Goal: Task Accomplishment & Management: Complete application form

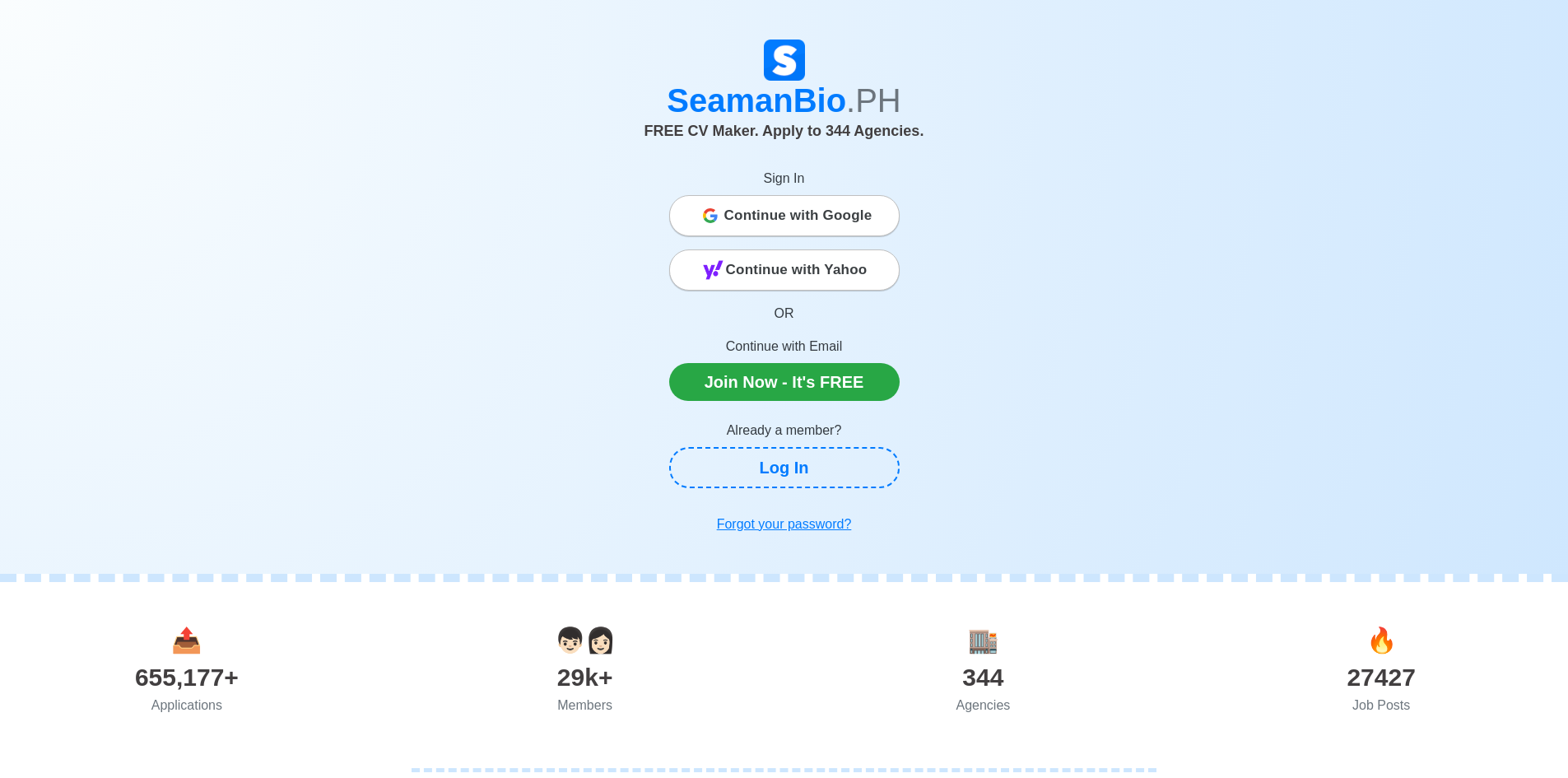
click at [825, 211] on span "Continue with Google" at bounding box center [798, 216] width 149 height 33
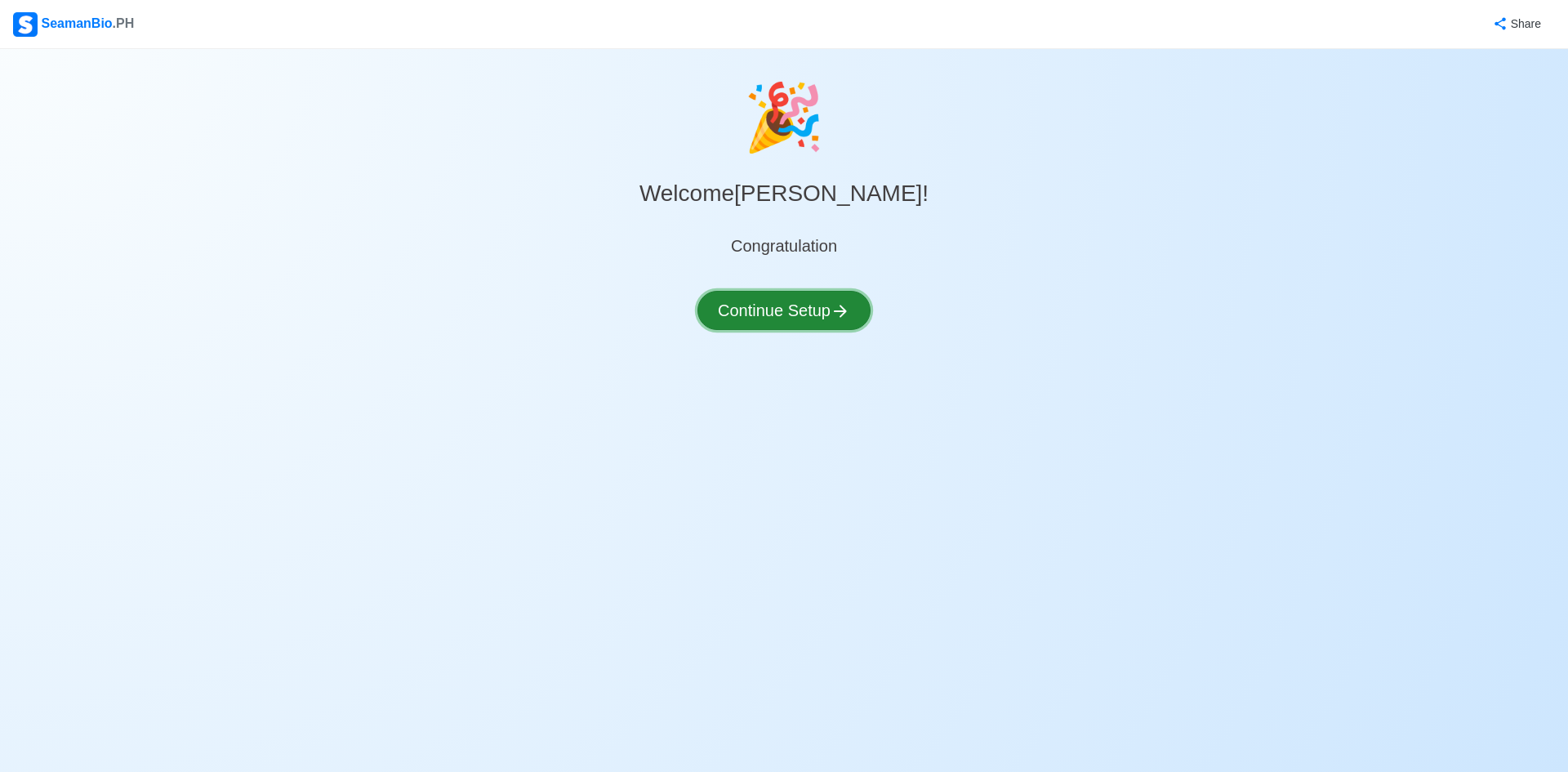
click at [818, 318] on button "Continue Setup" at bounding box center [784, 310] width 173 height 40
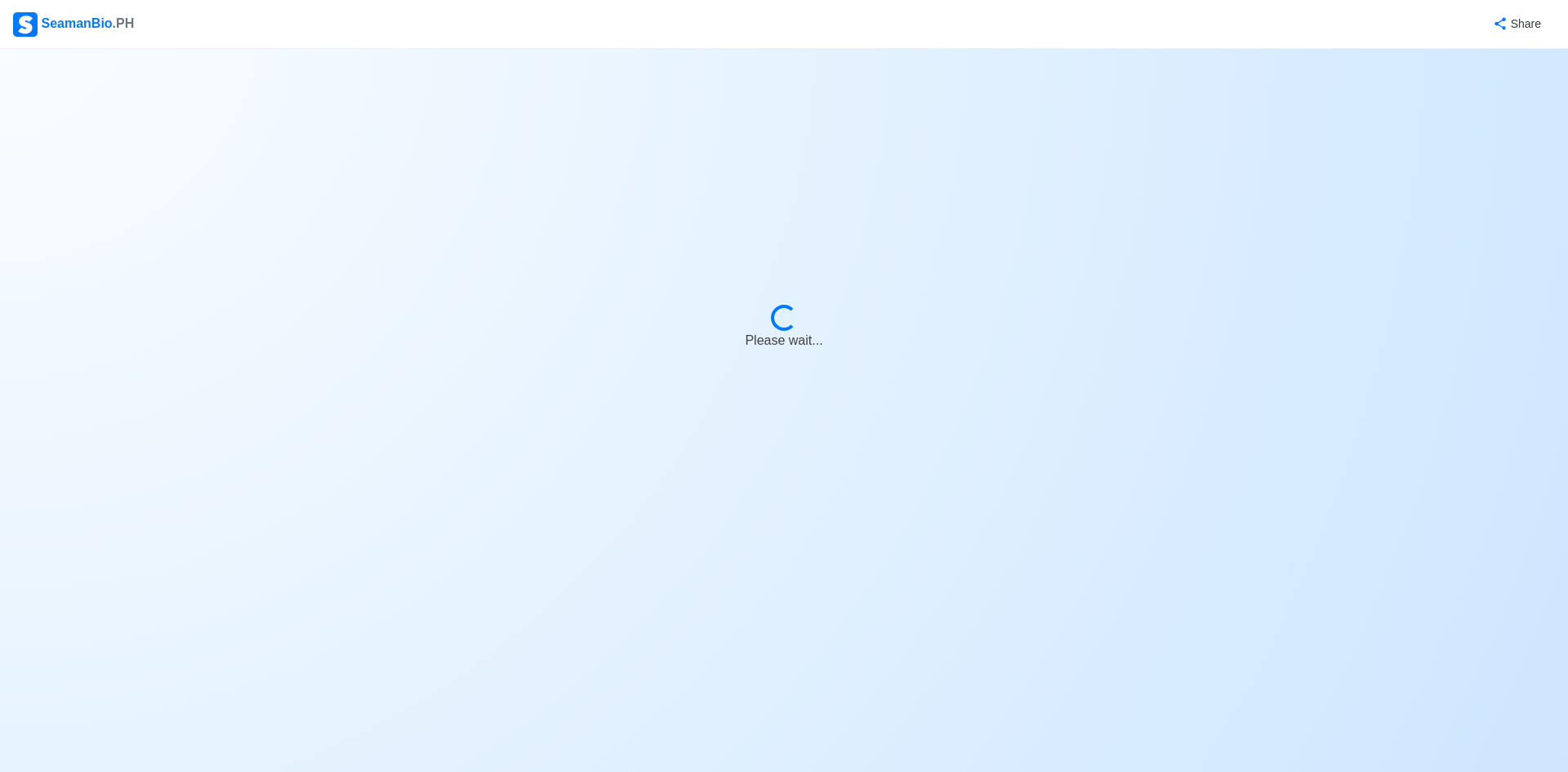
select select "Visible for Hiring"
select select "PH"
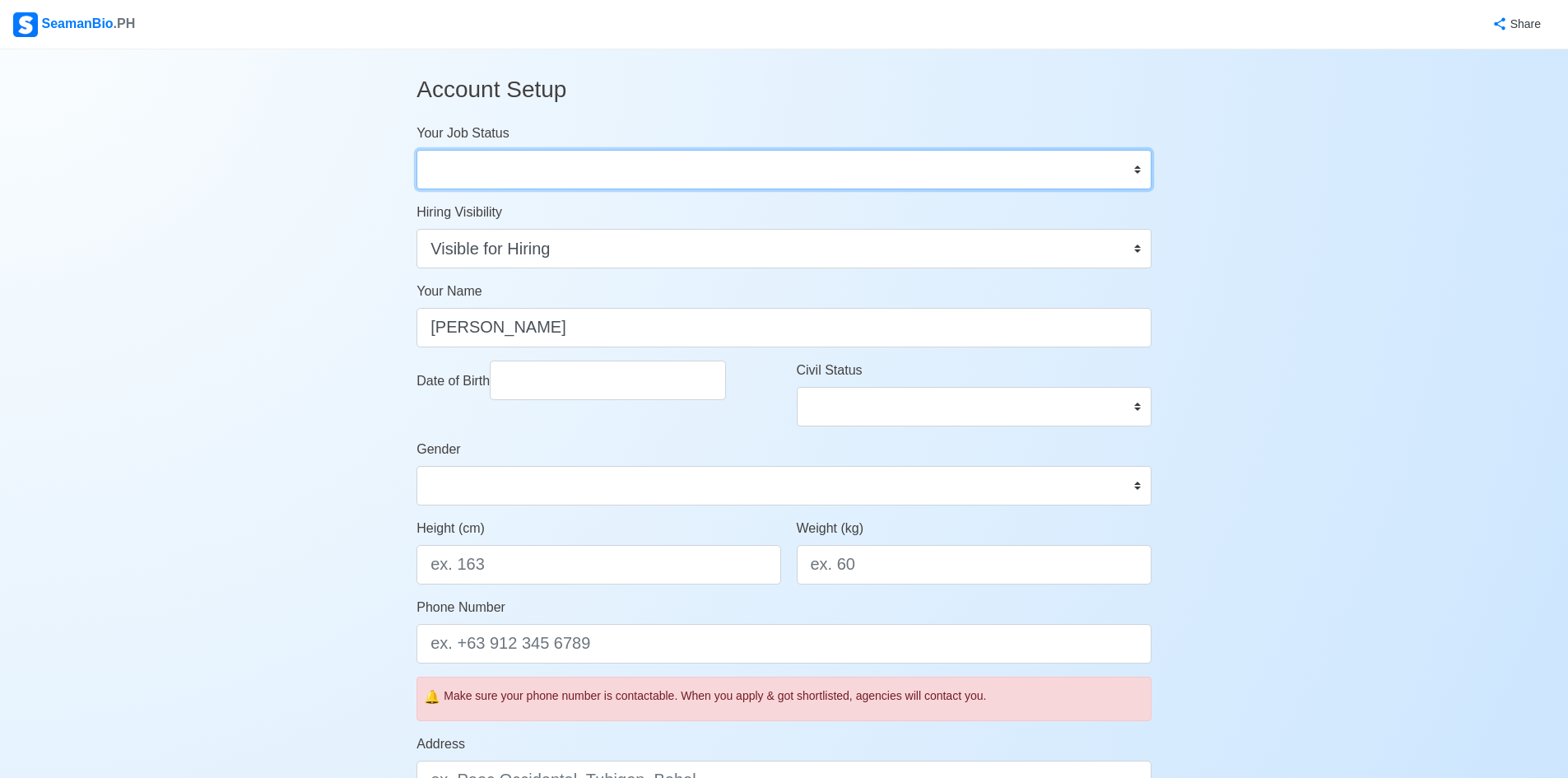
click at [1134, 169] on select "Onboard Actively Looking for Job Not Looking for Job" at bounding box center [784, 169] width 735 height 40
select select "Actively Looking for Job"
click at [417, 150] on select "Onboard Actively Looking for Job Not Looking for Job" at bounding box center [784, 169] width 735 height 40
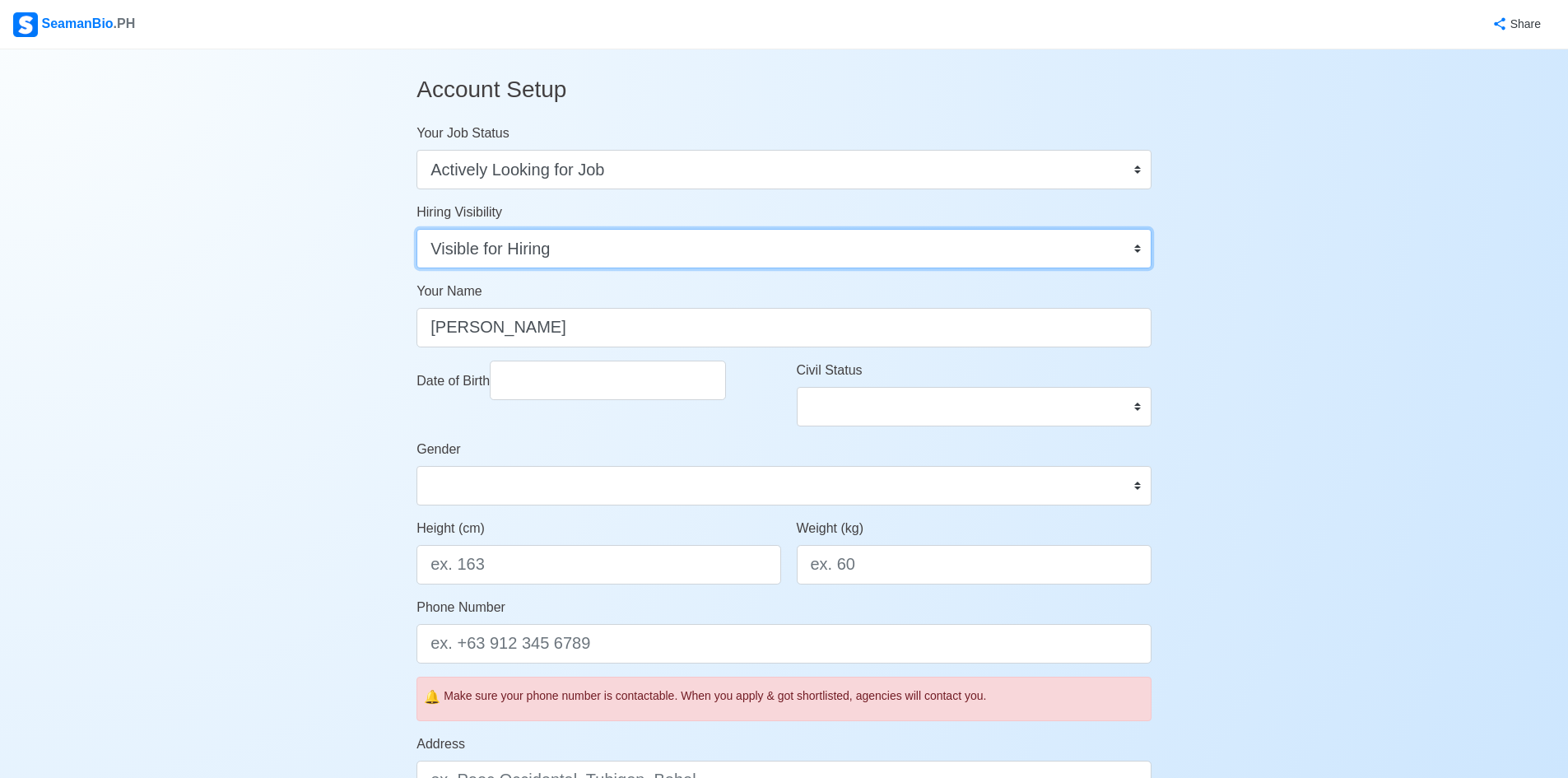
click at [1065, 260] on select "Visible for Hiring Not Visible for Hiring" at bounding box center [784, 249] width 735 height 40
click at [417, 229] on select "Visible for Hiring Not Visible for Hiring" at bounding box center [784, 249] width 735 height 40
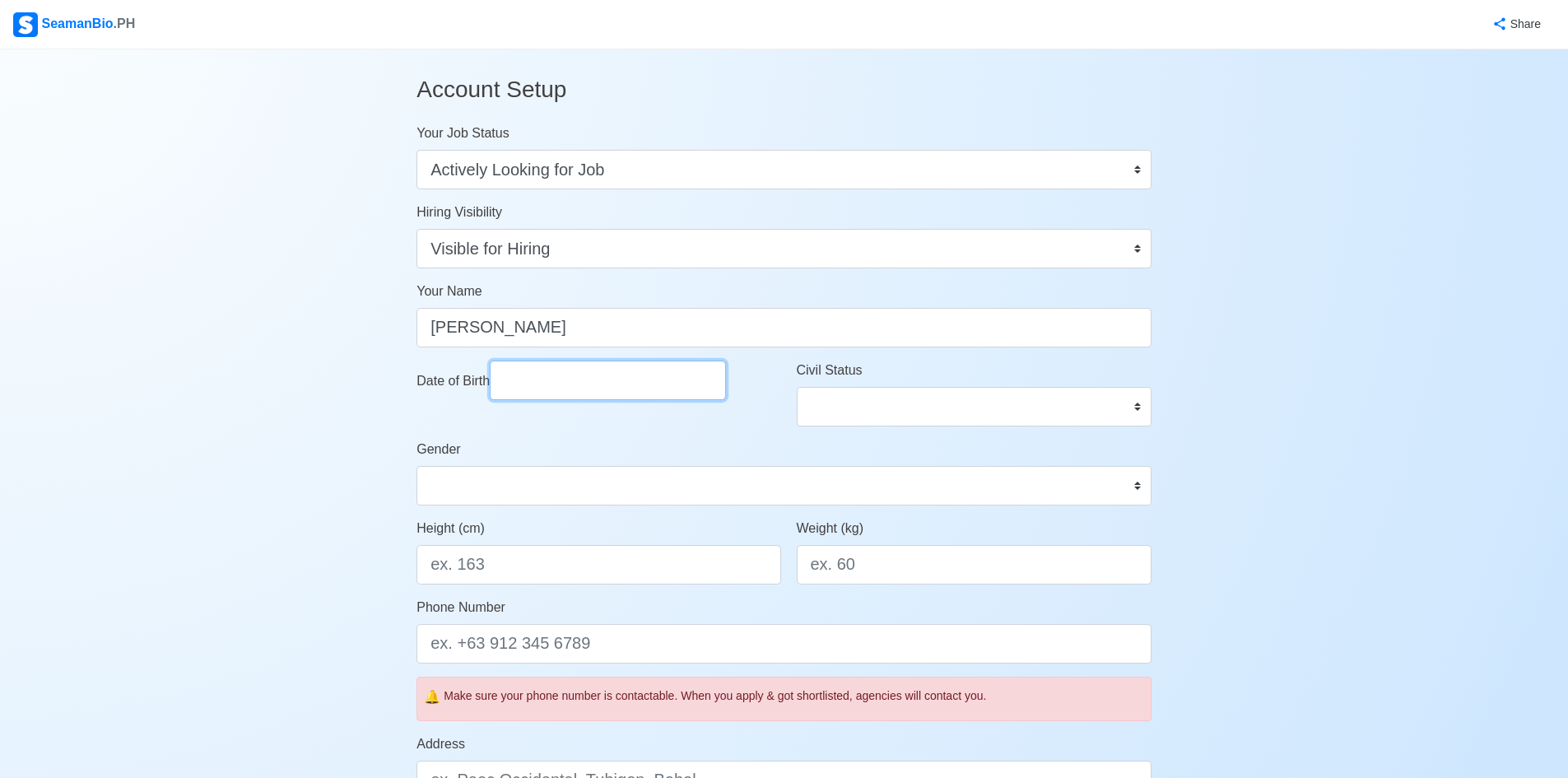
click at [645, 387] on input "Date of Birth" at bounding box center [607, 380] width 236 height 40
select select "****"
select select "*********"
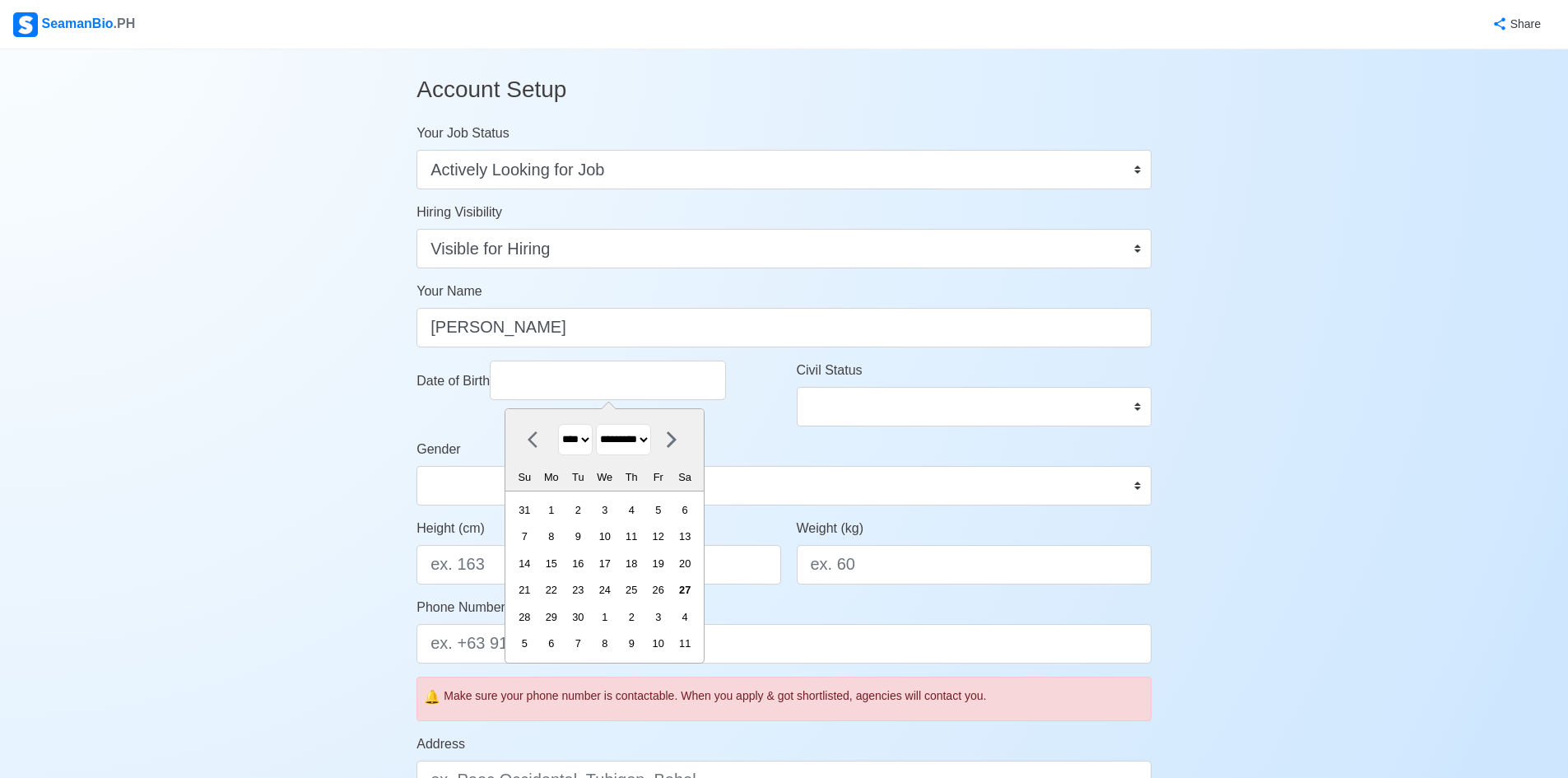
click at [584, 431] on select "**** **** **** **** **** **** **** **** **** **** **** **** **** **** **** ****…" at bounding box center [576, 440] width 35 height 32
select select "****"
click at [558, 424] on select "**** **** **** **** **** **** **** **** **** **** **** **** **** **** **** ****…" at bounding box center [576, 440] width 35 height 32
click at [651, 434] on select "******* ******** ***** ***** *** **** **** ****** ********* ******* ******** **…" at bounding box center [623, 440] width 55 height 32
select select "****"
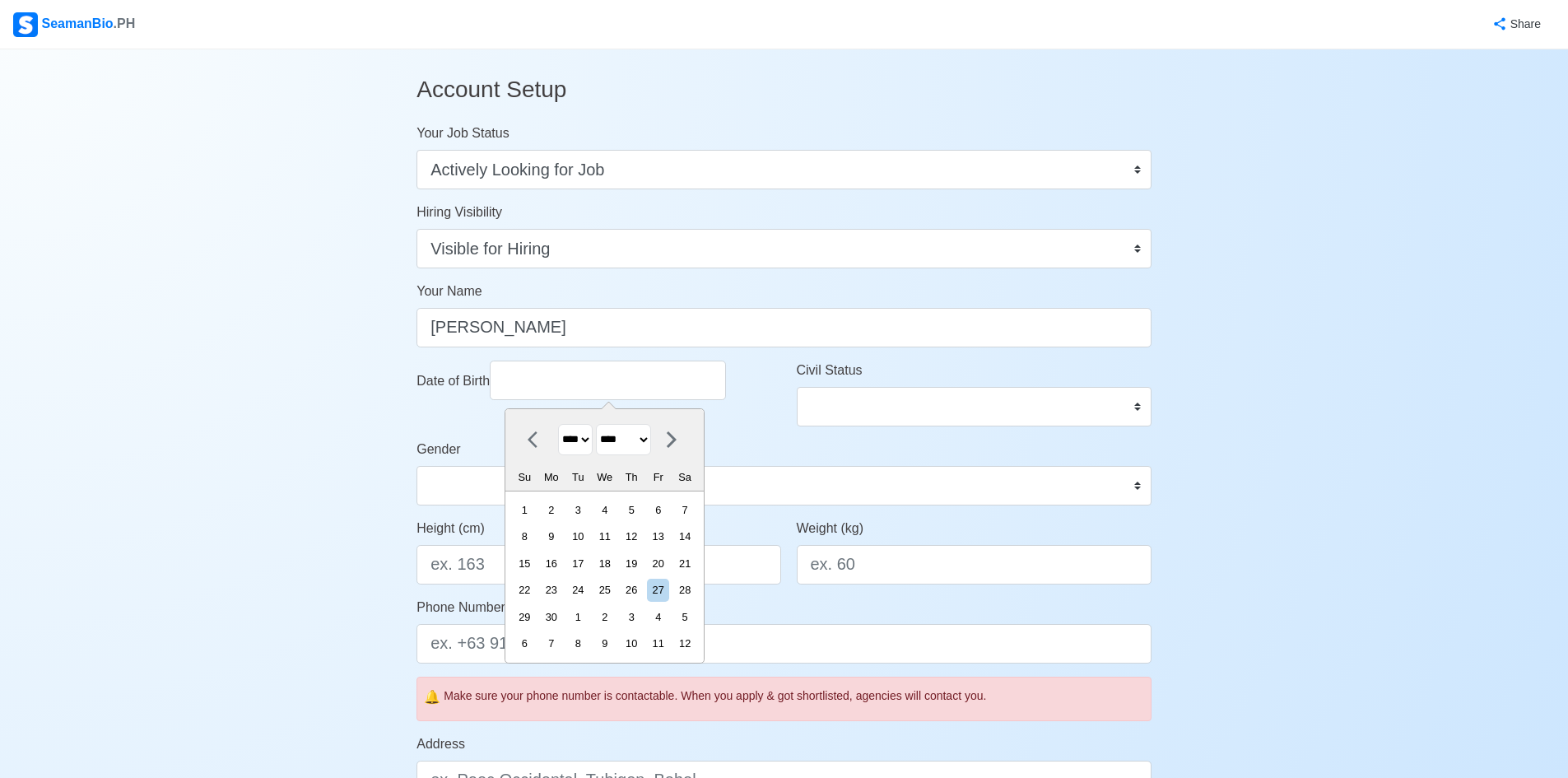
click at [603, 424] on select "******* ******** ***** ***** *** **** **** ****** ********* ******* ******** **…" at bounding box center [623, 440] width 55 height 32
click at [578, 548] on div "2 3 4 5 6 7 8" at bounding box center [604, 536] width 187 height 26
click at [589, 561] on div "11" at bounding box center [578, 563] width 22 height 22
type input "06/11/1985"
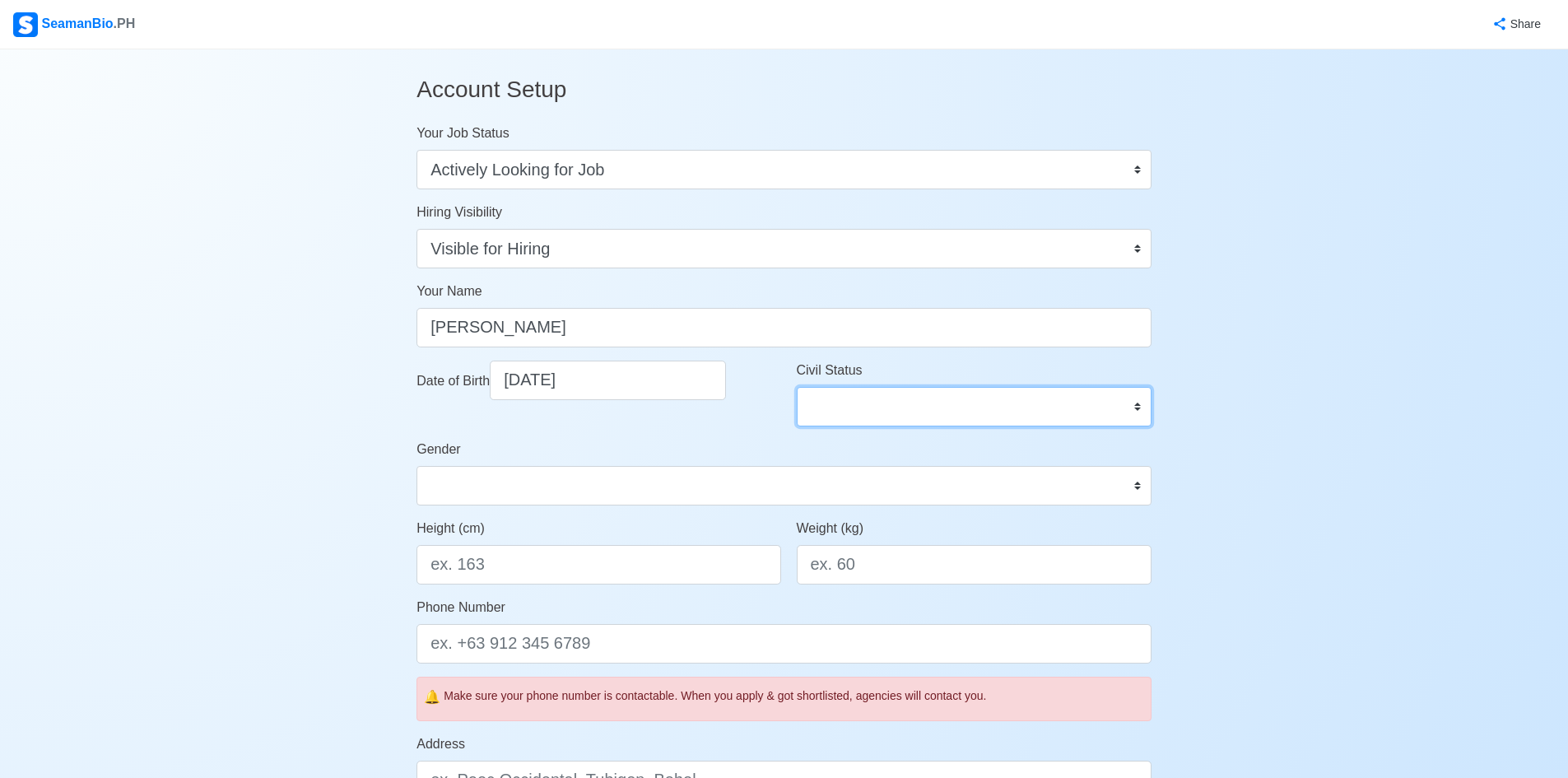
click at [1134, 402] on select "Single Married Widowed Separated" at bounding box center [973, 406] width 354 height 40
select select "Married"
click at [796, 387] on select "Single Married Widowed Separated" at bounding box center [973, 406] width 354 height 40
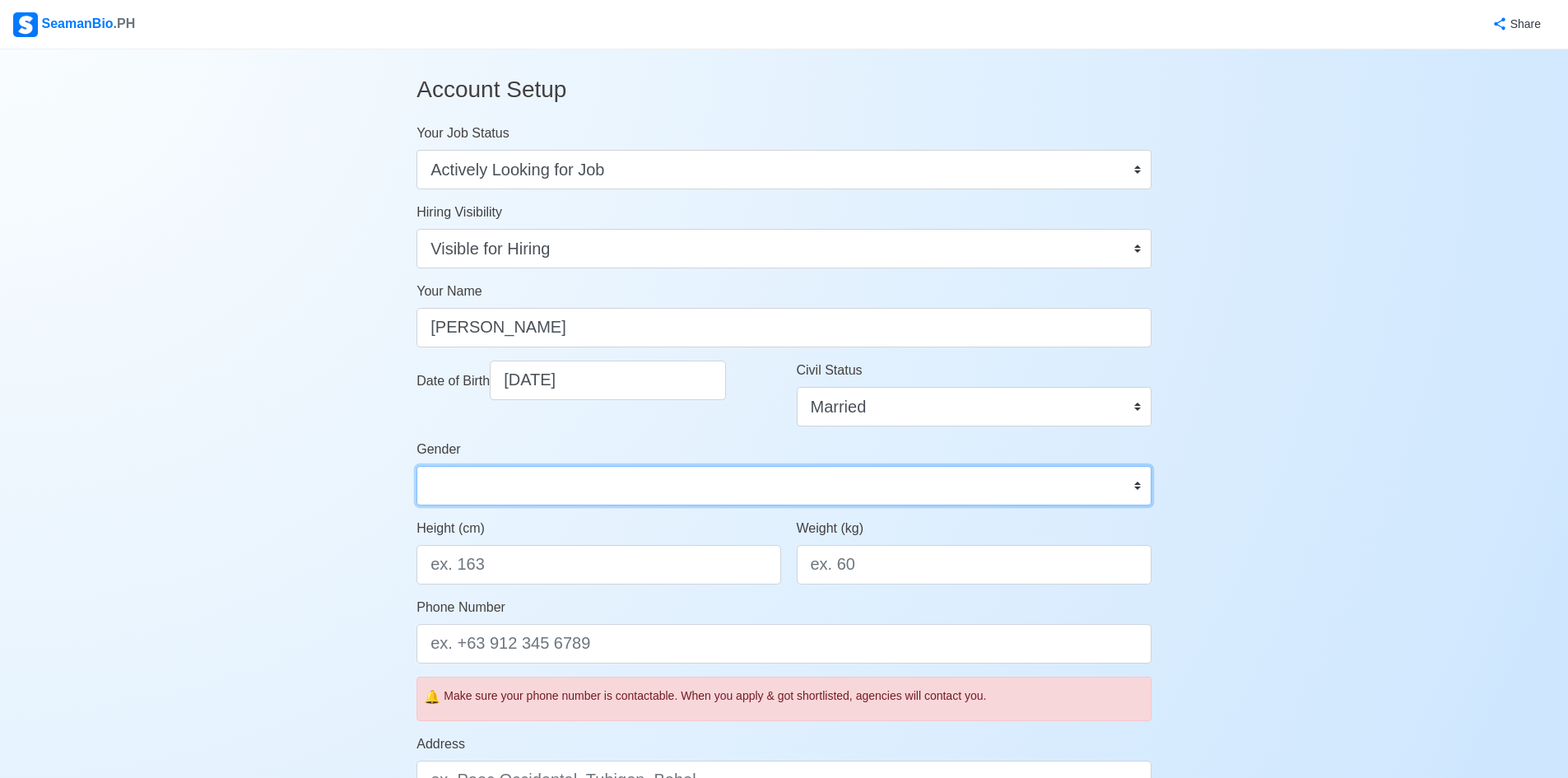
click at [763, 486] on select "Male Female" at bounding box center [784, 486] width 735 height 40
select select "Male"
click at [417, 466] on select "Male Female" at bounding box center [784, 486] width 735 height 40
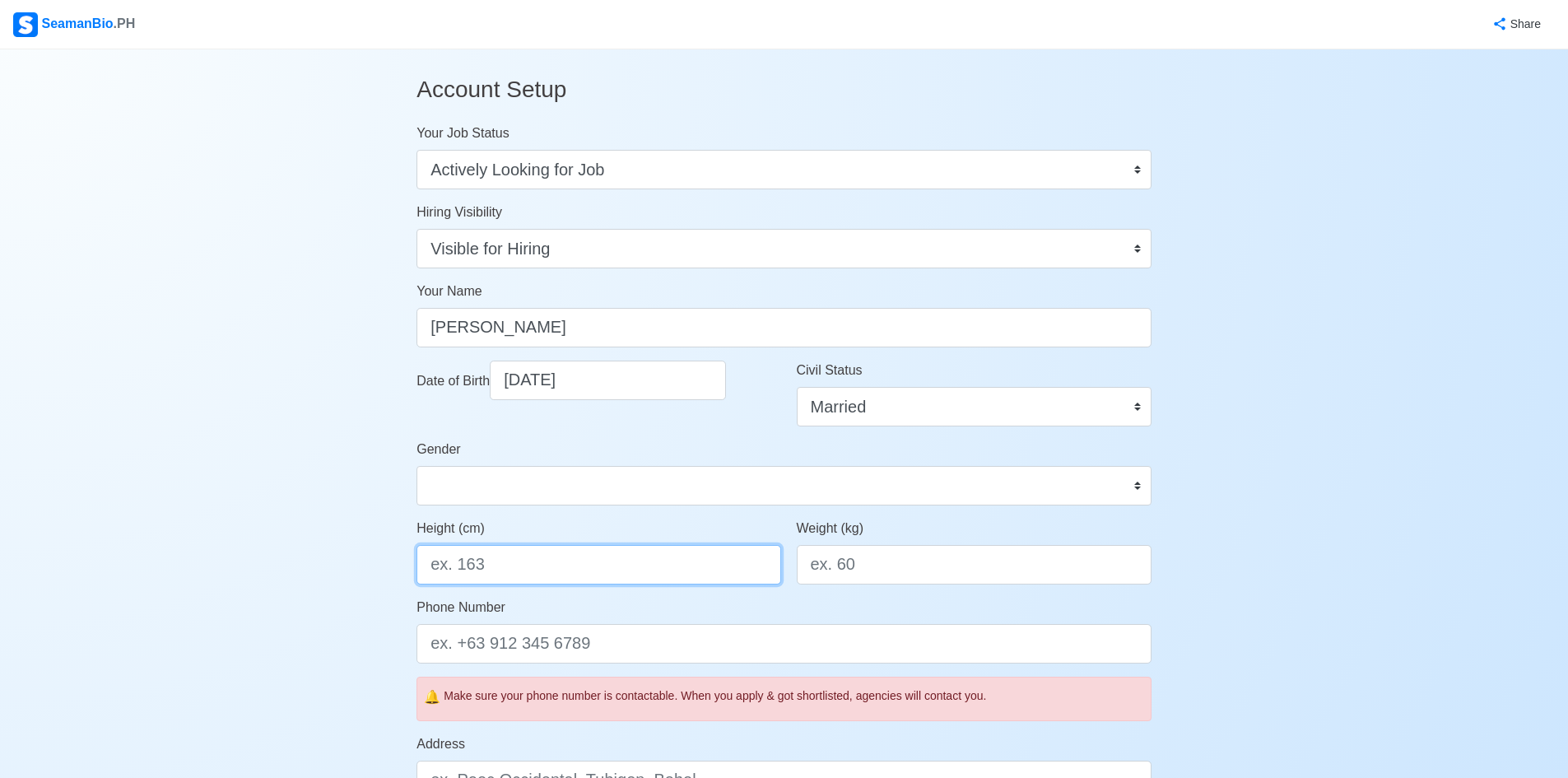
click at [639, 554] on input "Height (cm)" at bounding box center [598, 564] width 364 height 40
drag, startPoint x: 865, startPoint y: 570, endPoint x: 819, endPoint y: 568, distance: 46.0
click at [819, 568] on input "Weight (kg)" at bounding box center [973, 564] width 354 height 40
type input "66"
drag, startPoint x: 602, startPoint y: 564, endPoint x: 615, endPoint y: 569, distance: 13.9
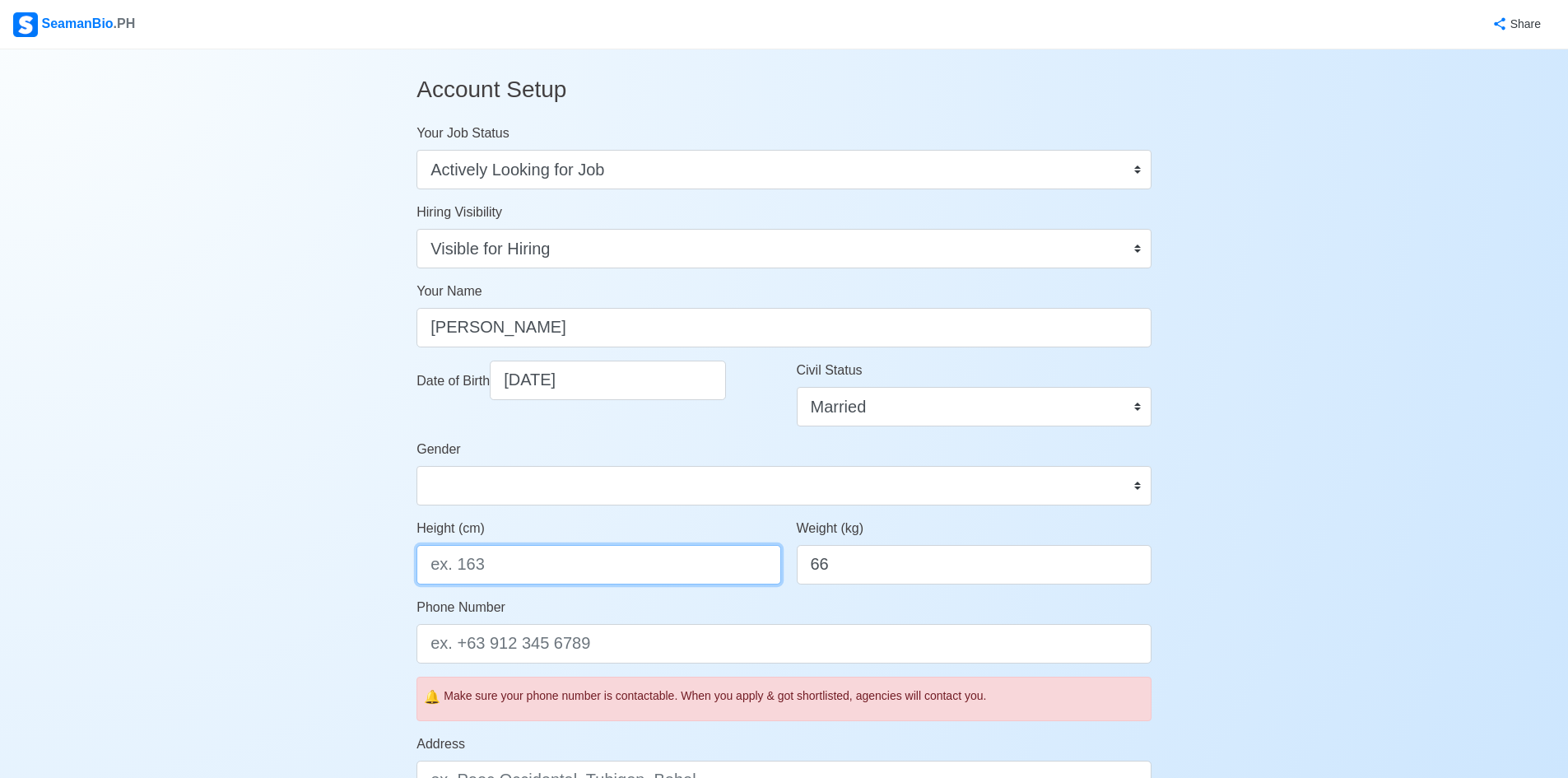
click at [606, 564] on input "Height (cm)" at bounding box center [598, 564] width 364 height 40
type input "160"
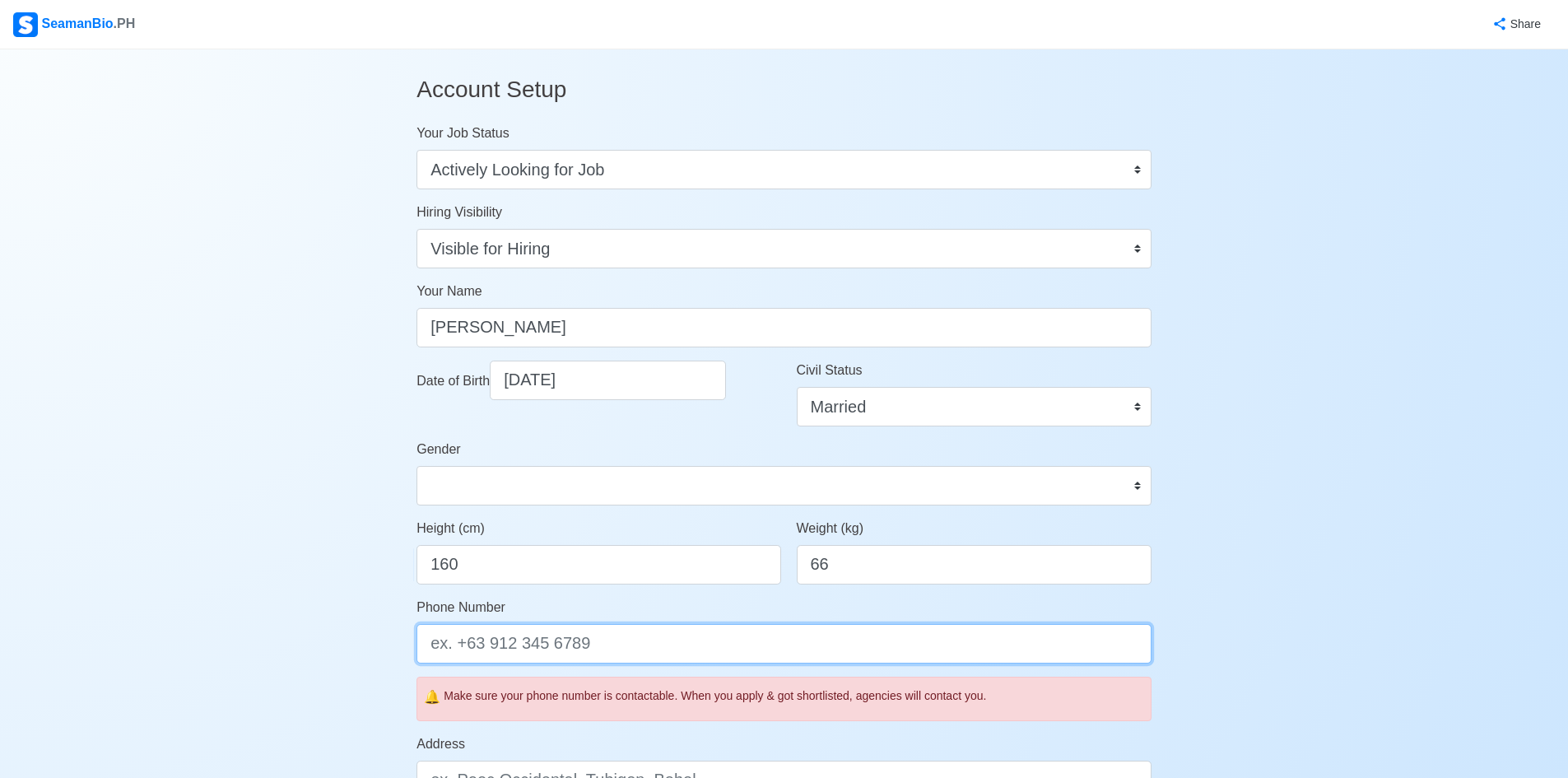
click at [564, 661] on input "Phone Number" at bounding box center [784, 643] width 735 height 40
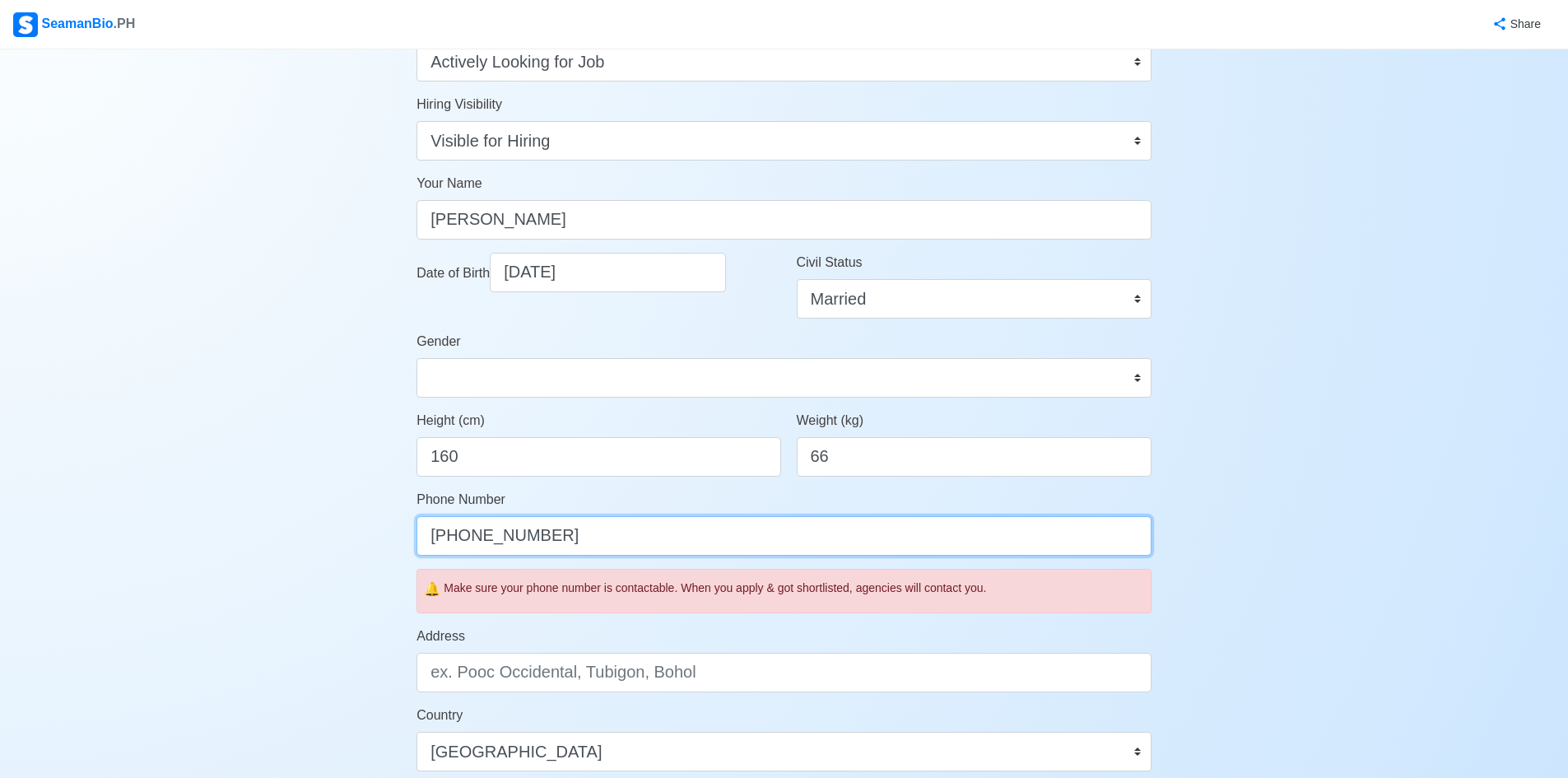
scroll to position [165, 0]
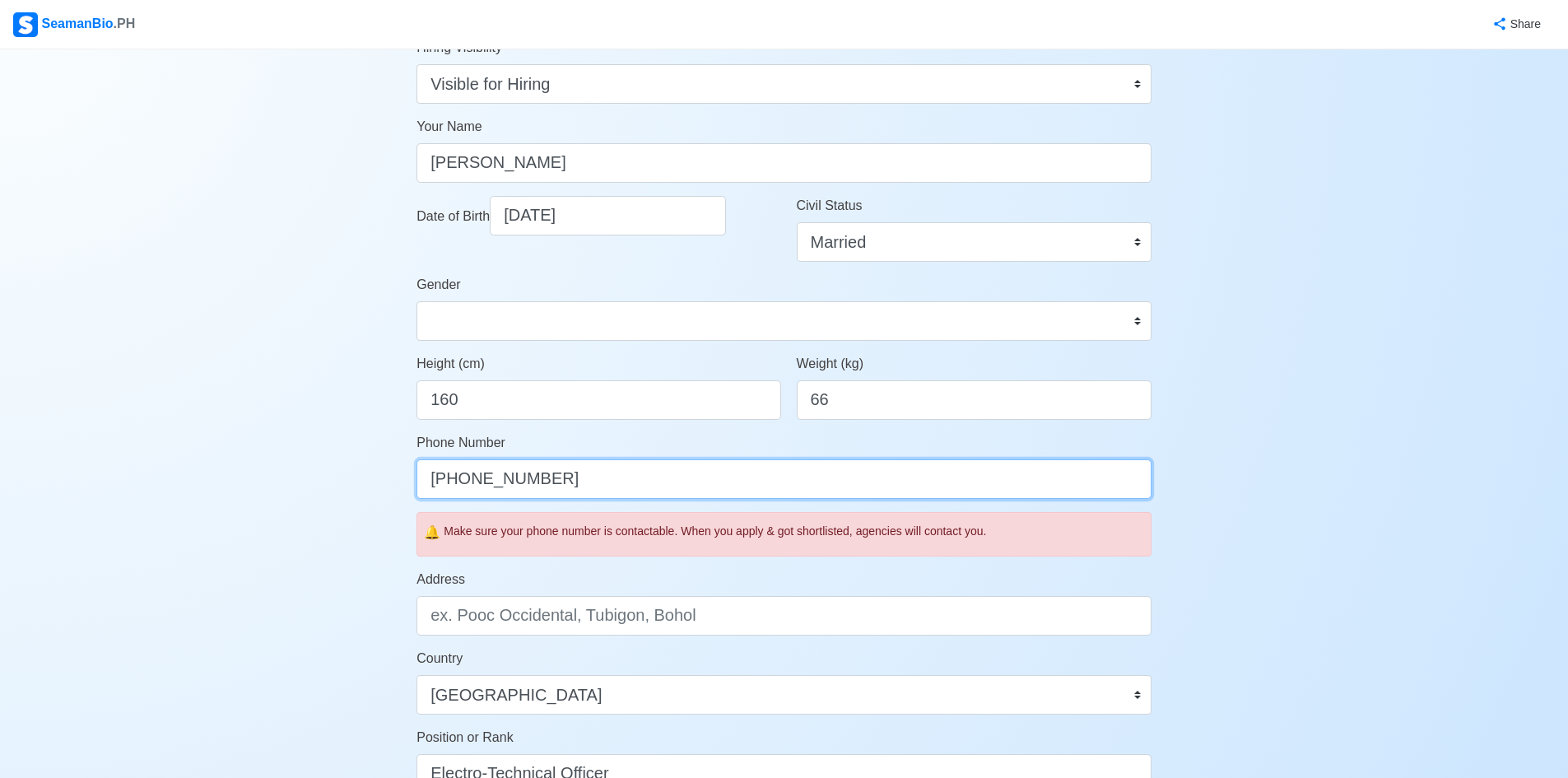
type input "+639219551585"
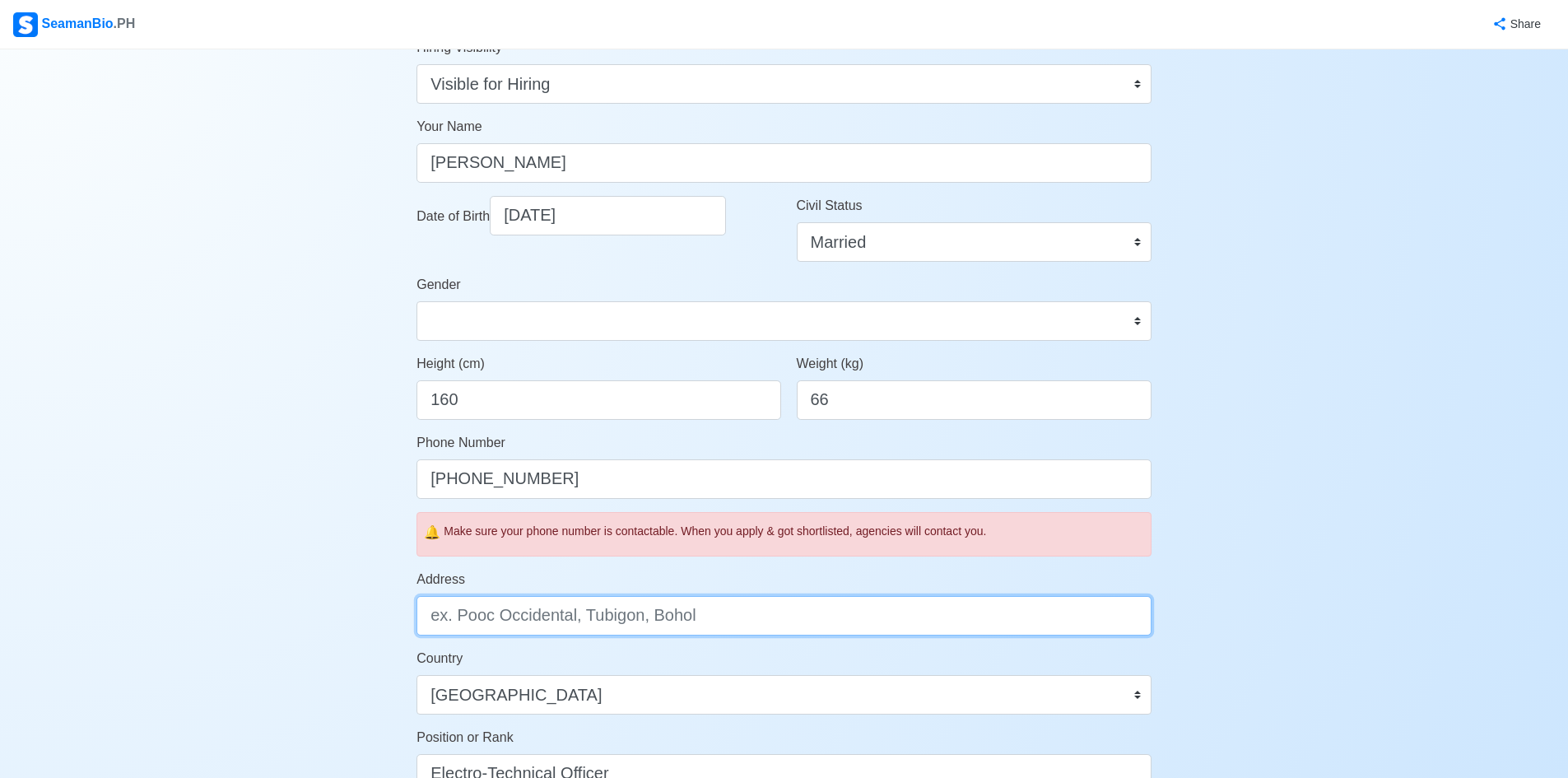
click at [448, 614] on input "Address" at bounding box center [784, 616] width 735 height 40
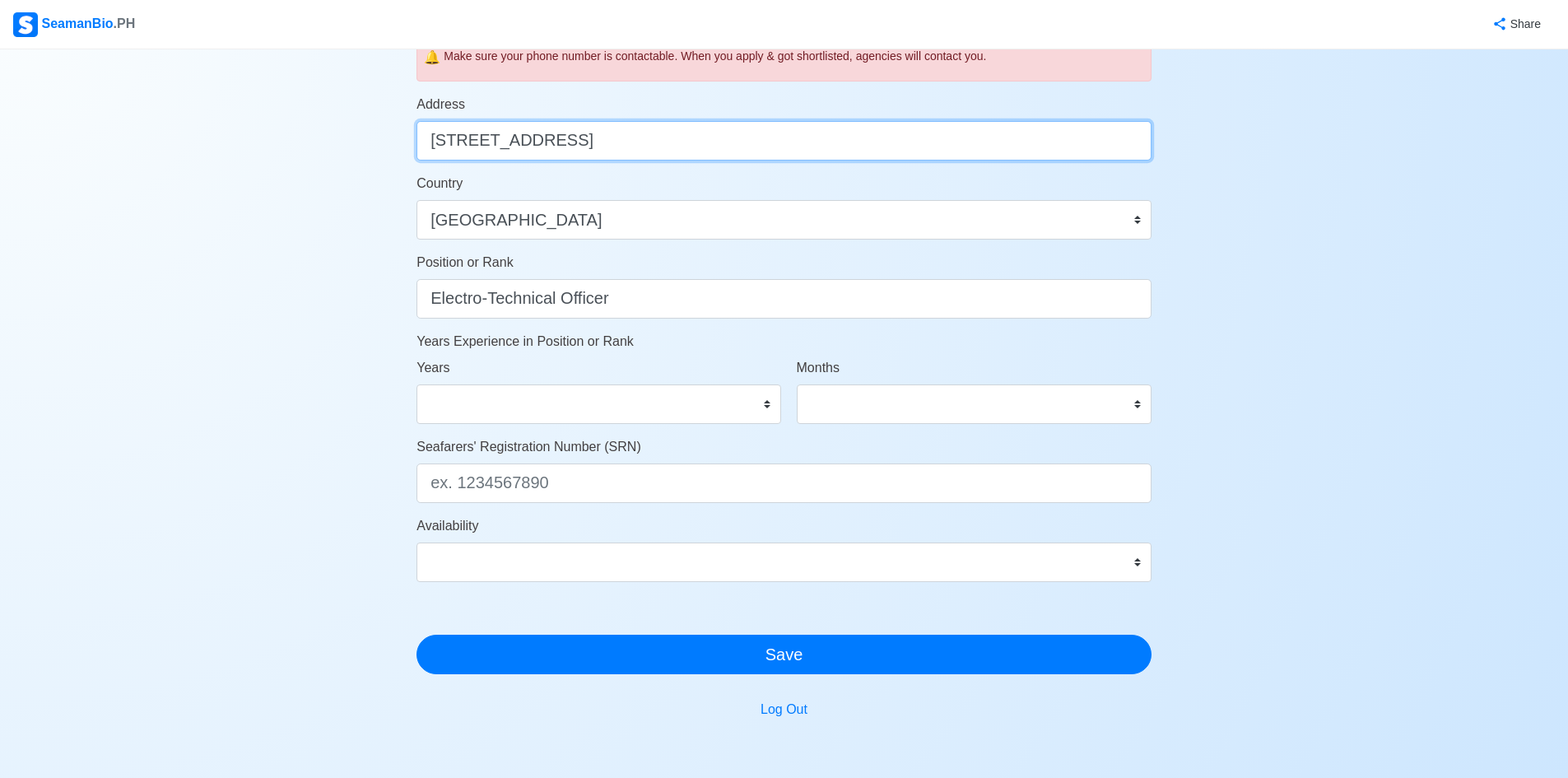
scroll to position [659, 0]
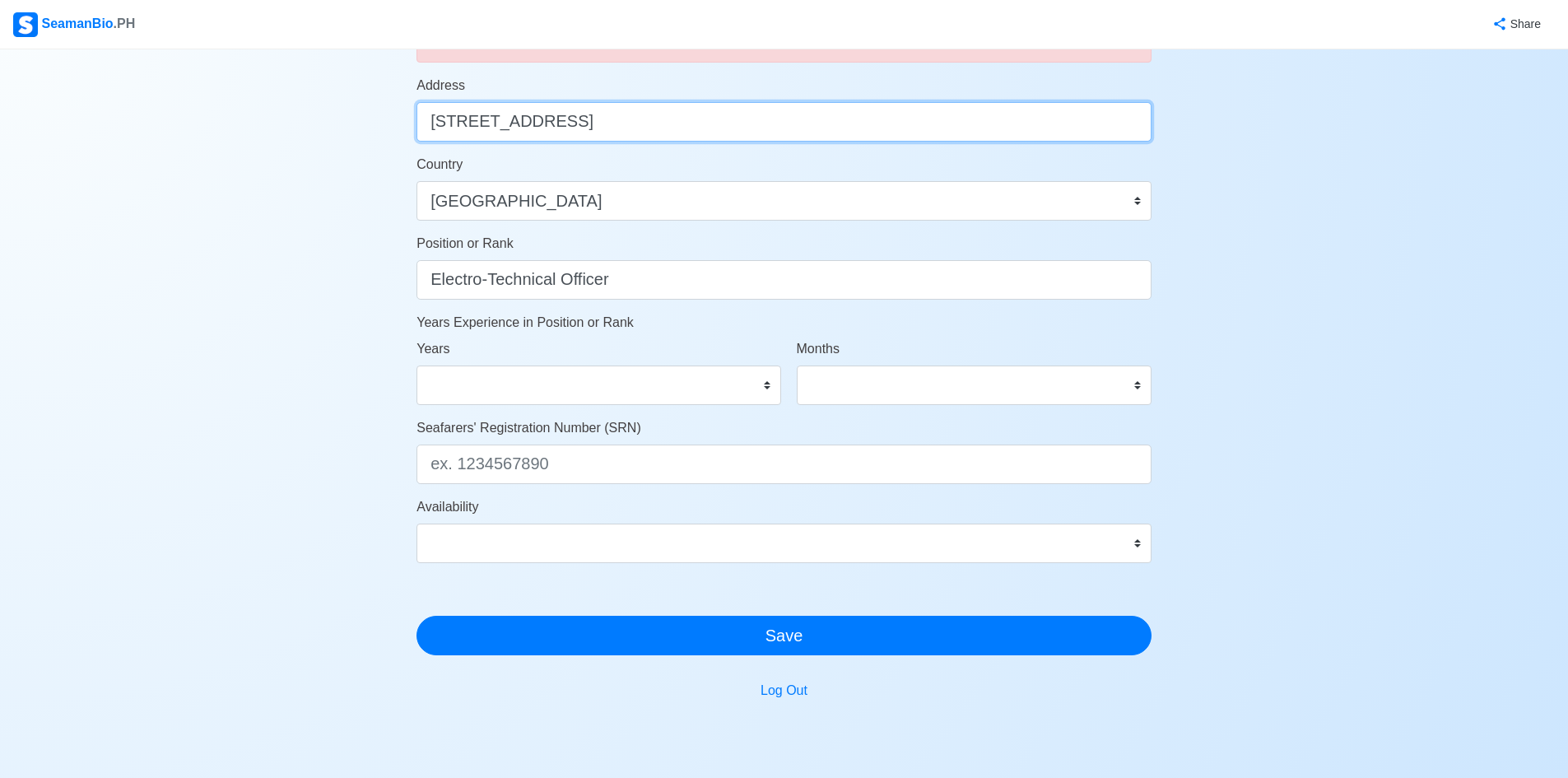
type input "210 Cabangbang Street, Centro, Tubigon, Bohol"
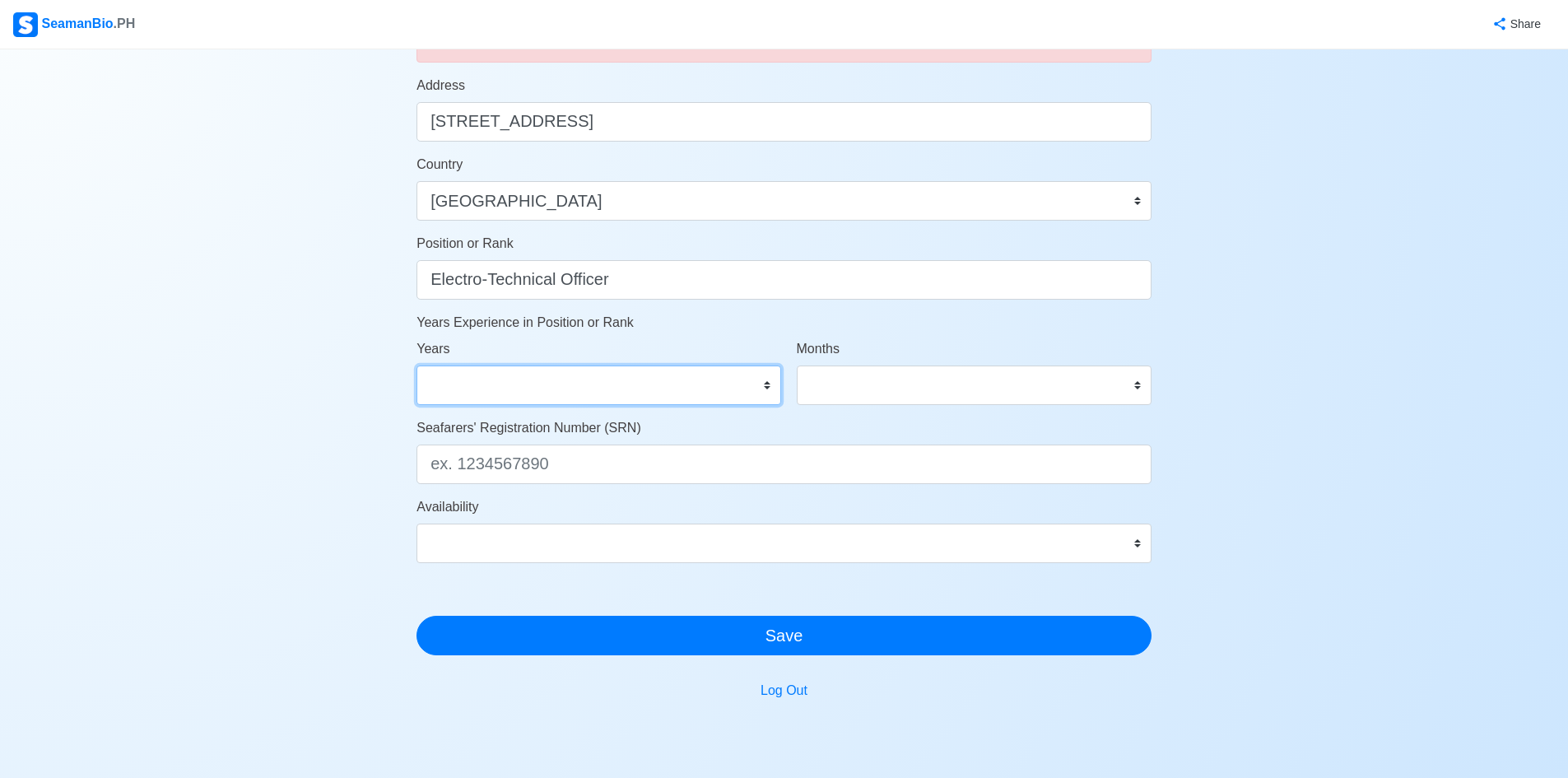
click at [764, 389] on select "0 1 2 3 4 5 6 7 8 9 10 11 12 13 14 15 16 17 18 19 20 21 22 23 24 25 26 27 28 29…" at bounding box center [598, 385] width 364 height 40
select select "15"
click at [417, 365] on select "0 1 2 3 4 5 6 7 8 9 10 11 12 13 14 15 16 17 18 19 20 21 22 23 24 25 26 27 28 29…" at bounding box center [598, 385] width 364 height 40
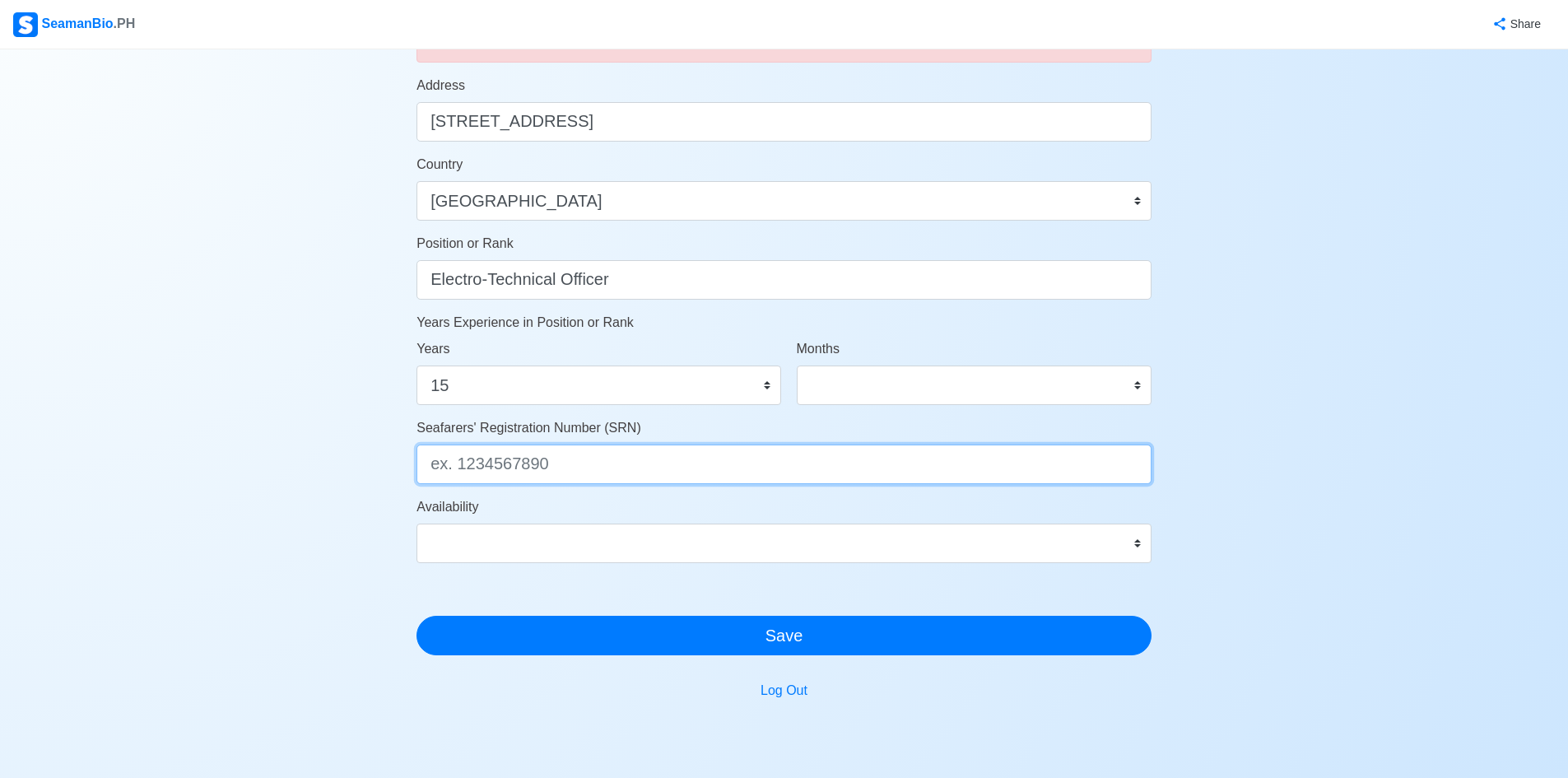
click at [537, 455] on input "Seafarers' Registration Number (SRN)" at bounding box center [784, 464] width 735 height 40
type input "8506110015"
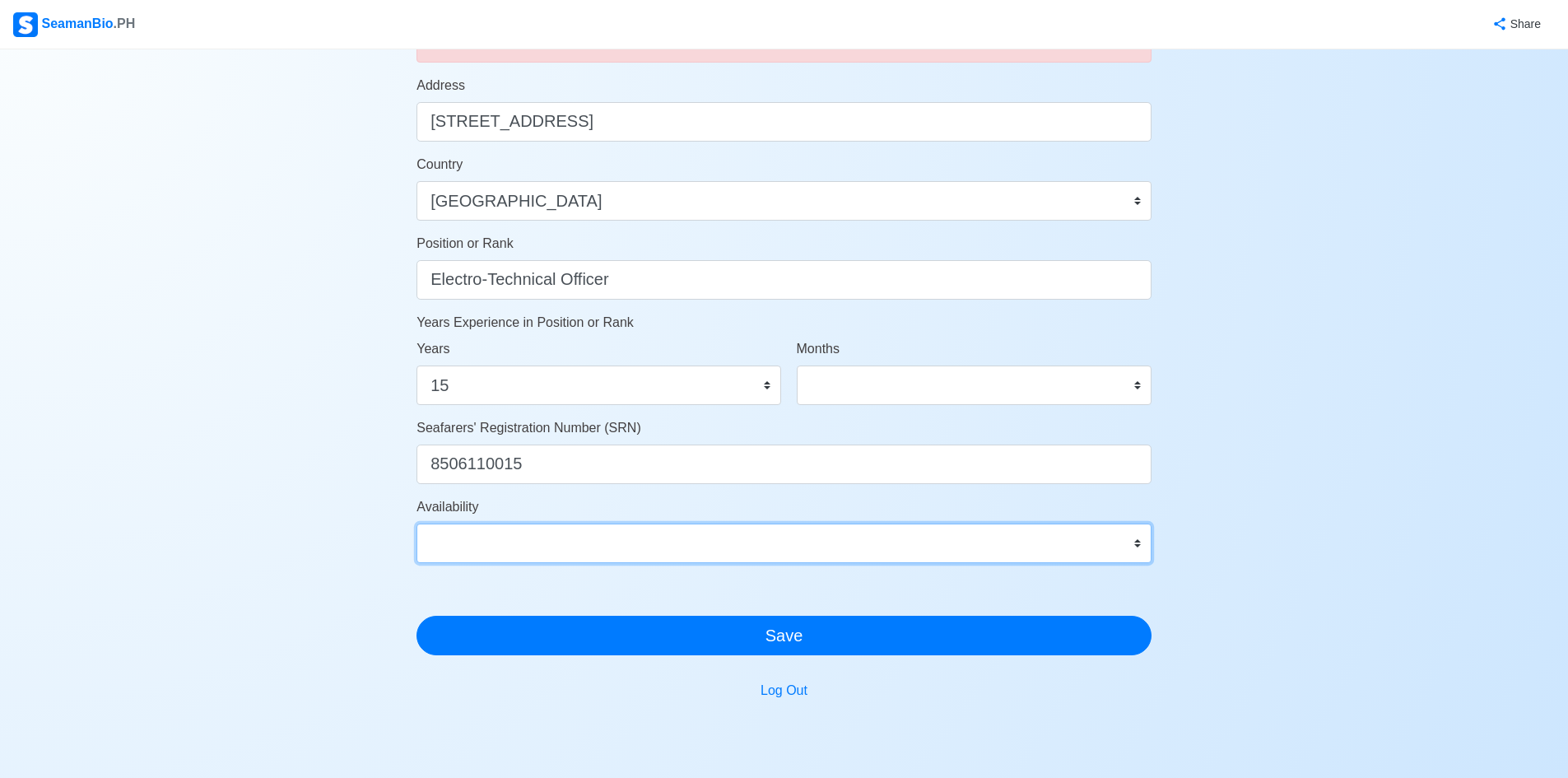
click at [1143, 549] on select "Immediate Oct 2025 Nov 2025 Dec 2025 Jan 2026 Feb 2026 Mar 2026 Apr 2026 May 20…" at bounding box center [784, 543] width 735 height 40
select select "1764518400000"
click at [417, 524] on select "Immediate Oct 2025 Nov 2025 Dec 2025 Jan 2026 Feb 2026 Mar 2026 Apr 2026 May 20…" at bounding box center [784, 543] width 735 height 40
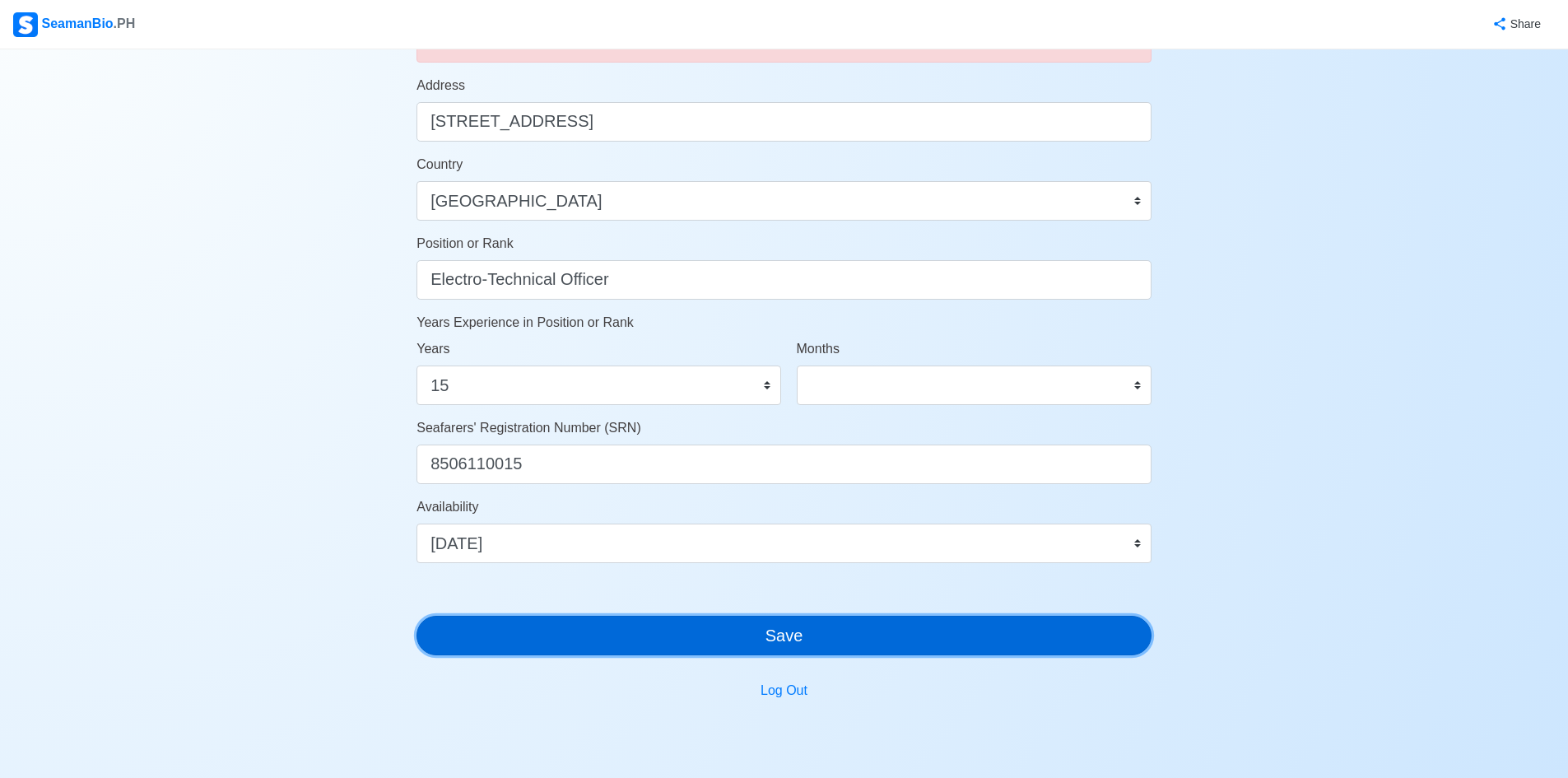
click at [859, 641] on button "Save" at bounding box center [784, 635] width 735 height 40
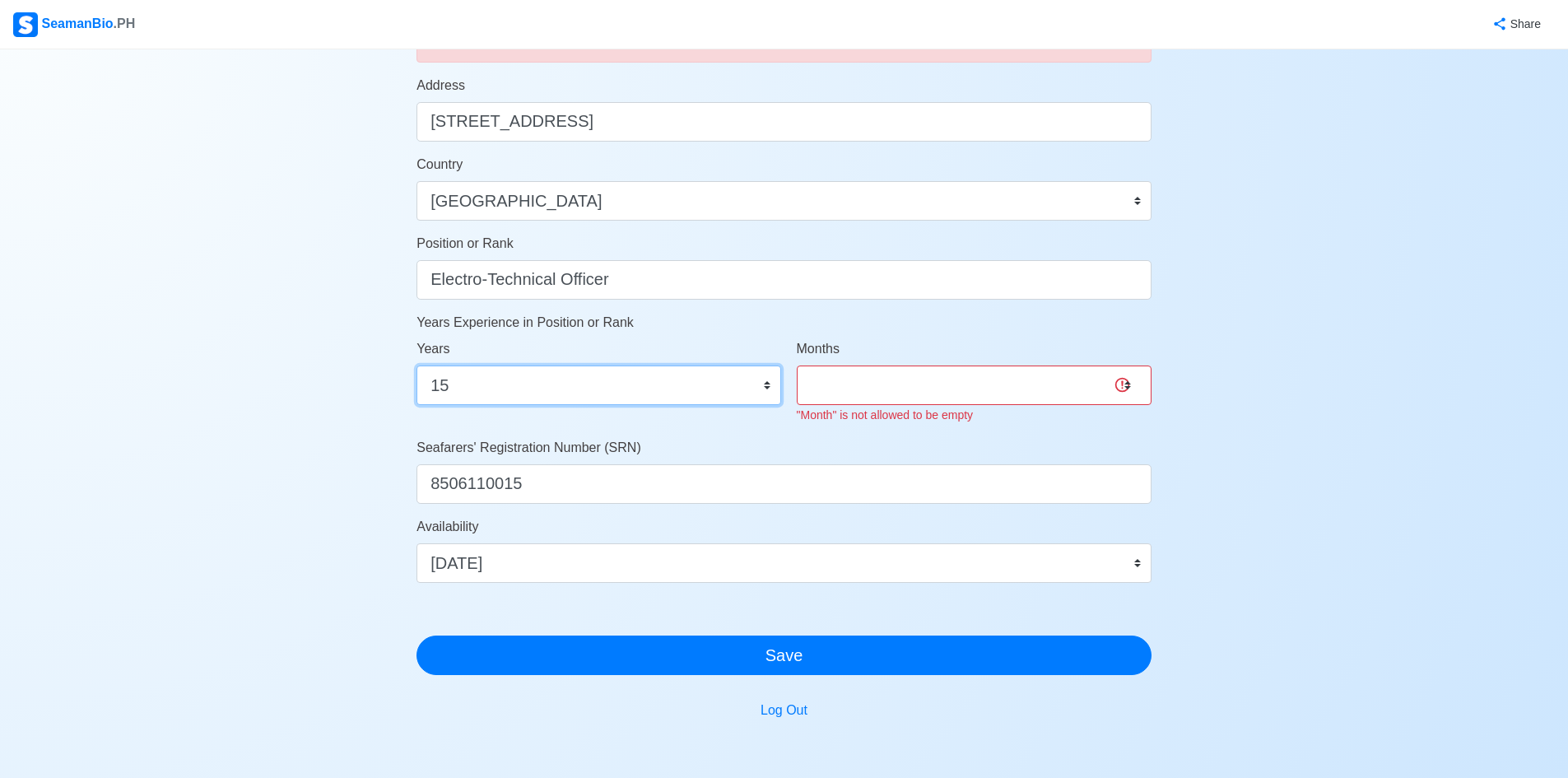
click at [491, 387] on select "0 1 2 3 4 5 6 7 8 9 10 11 12 13 14 15 16 17 18 19 20 21 22 23 24 25 26 27 28 29…" at bounding box center [598, 385] width 364 height 40
select select "6"
click at [417, 365] on select "0 1 2 3 4 5 6 7 8 9 10 11 12 13 14 15 16 17 18 19 20 21 22 23 24 25 26 27 28 29…" at bounding box center [598, 385] width 364 height 40
click at [973, 386] on select "0 1 2 3 4 5 6 7 8 9 10 11" at bounding box center [973, 385] width 354 height 40
click at [1116, 387] on select "0 1 2 3 4 5 6 7 8 9 10 11" at bounding box center [973, 385] width 354 height 40
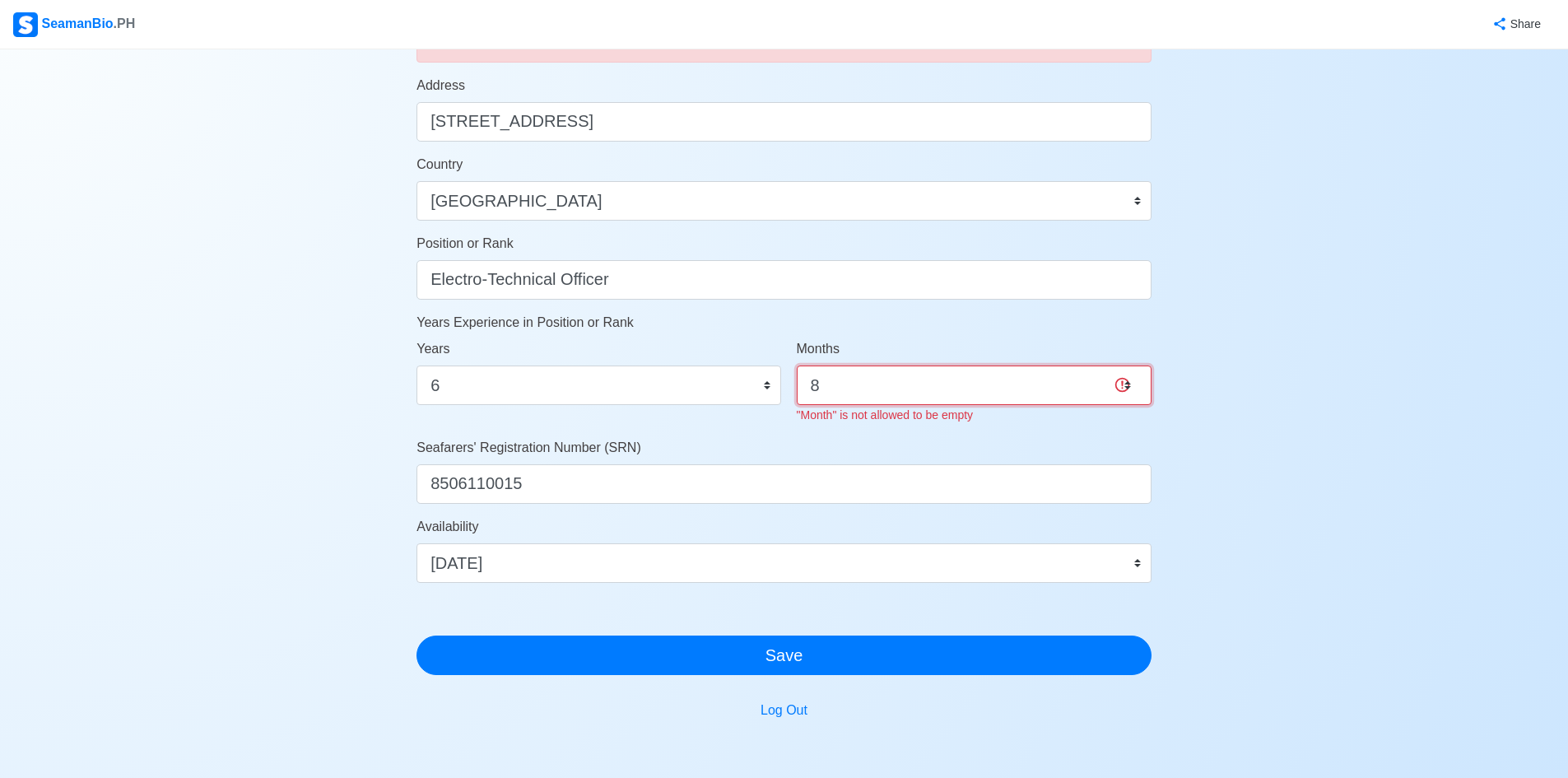
click at [796, 365] on select "0 1 2 3 4 5 6 7 8 9 10 11" at bounding box center [973, 385] width 354 height 40
click at [1029, 385] on select "0 1 2 3 4 5 6 7 8 9 10 11" at bounding box center [973, 385] width 354 height 40
select select "7"
click at [796, 365] on select "0 1 2 3 4 5 6 7 8 9 10 11" at bounding box center [973, 385] width 354 height 40
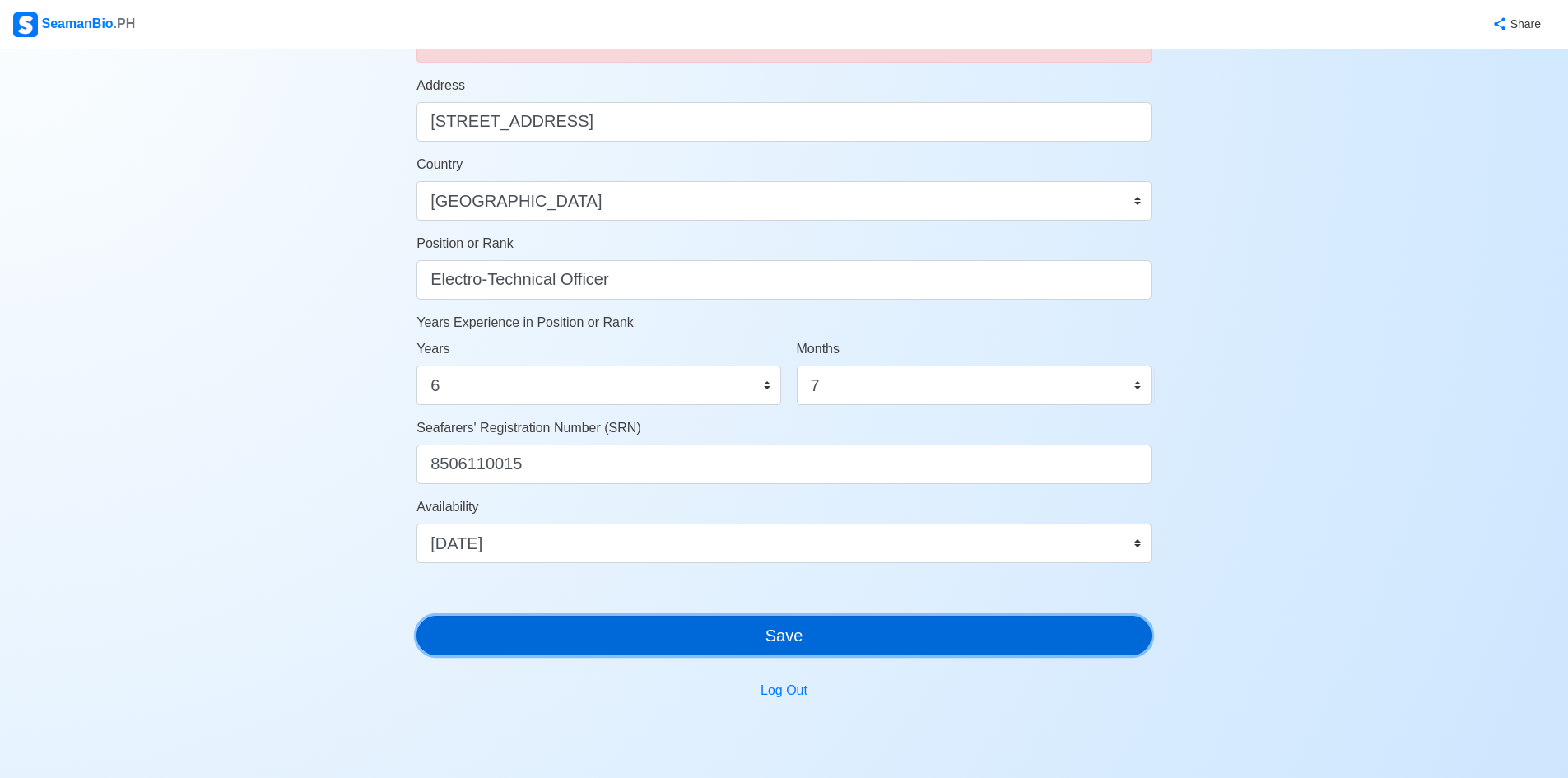
click at [800, 655] on button "Save" at bounding box center [784, 635] width 735 height 40
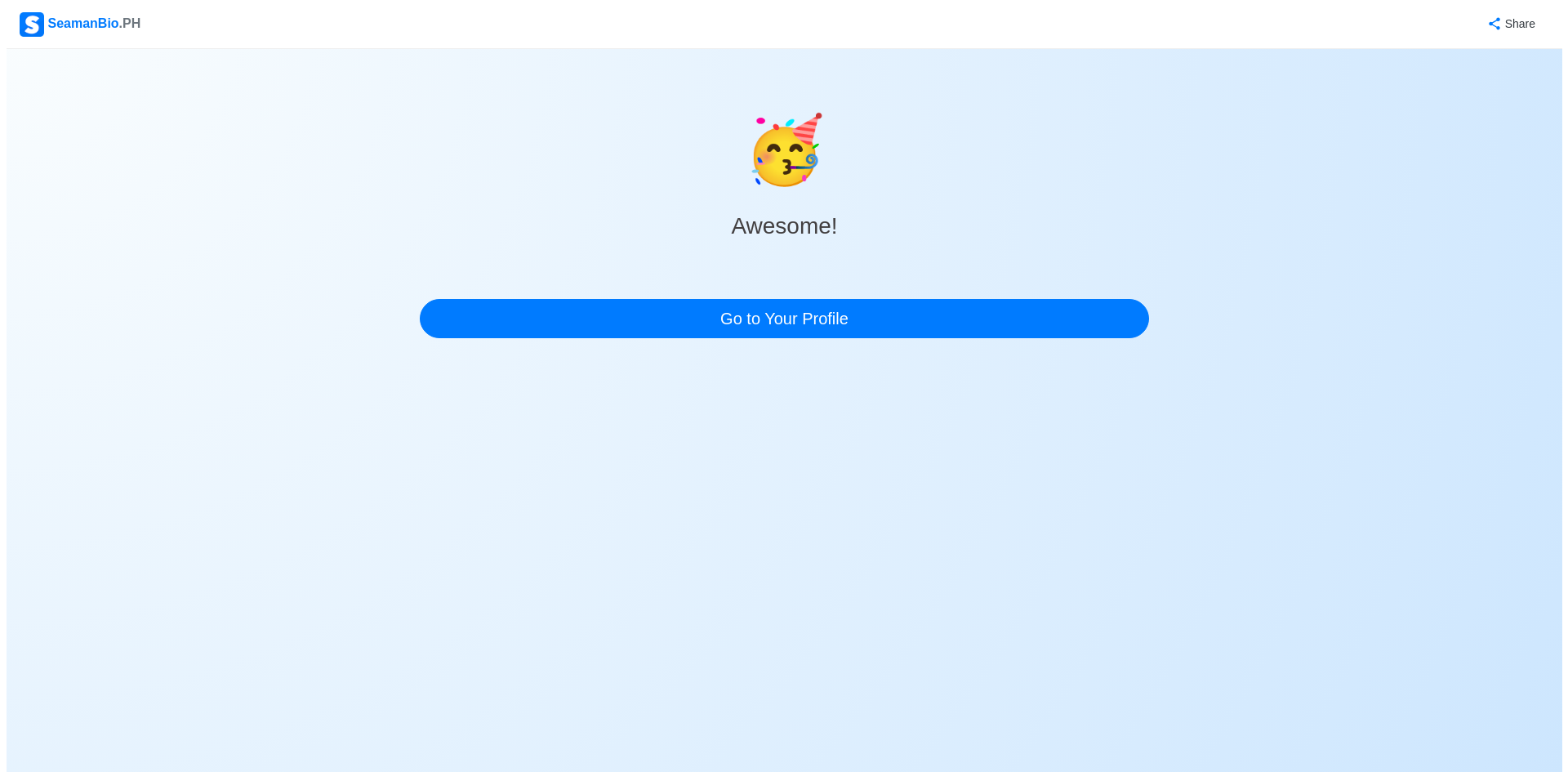
scroll to position [0, 0]
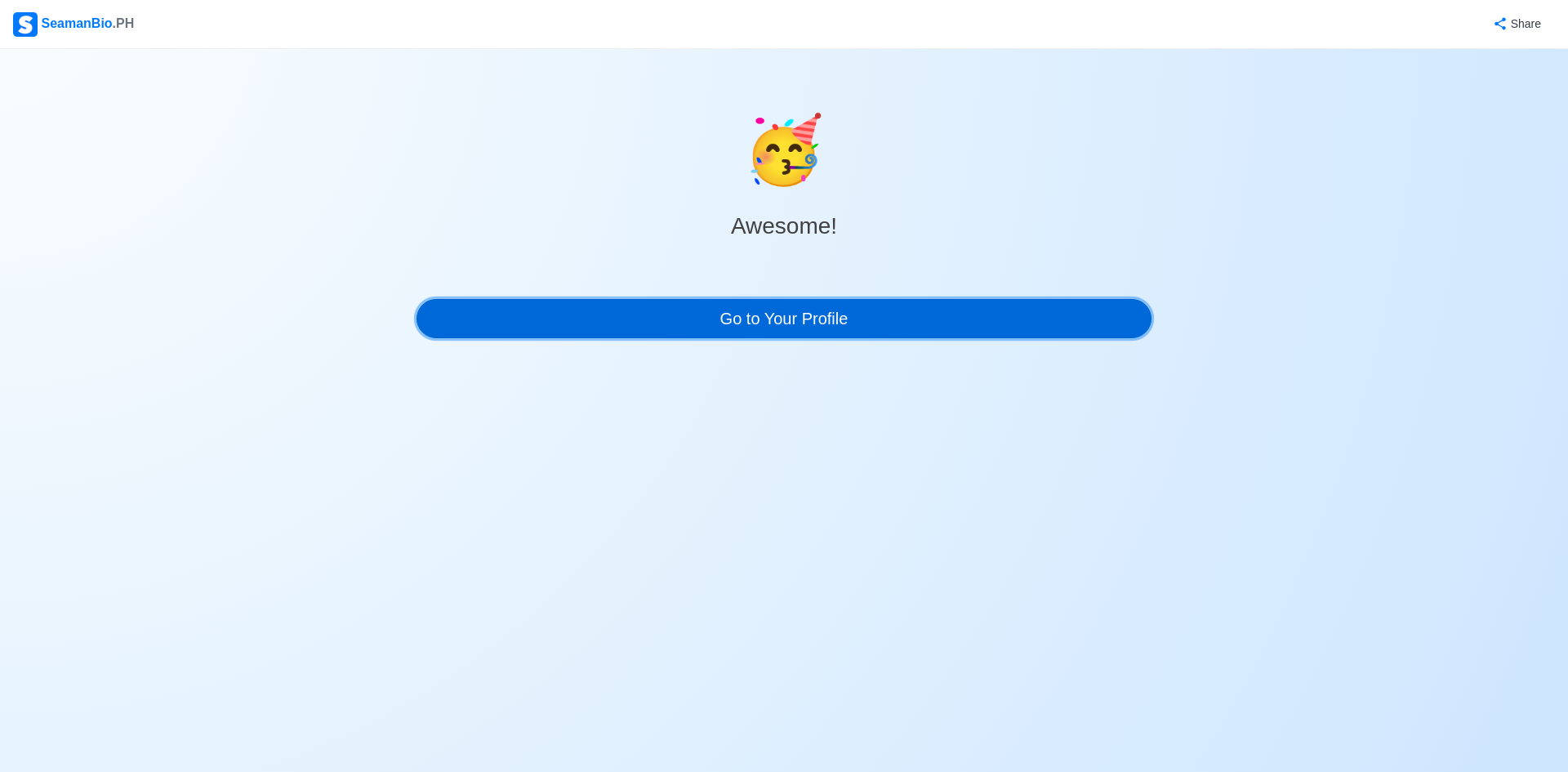
click at [851, 322] on link "Go to Your Profile" at bounding box center [784, 318] width 735 height 40
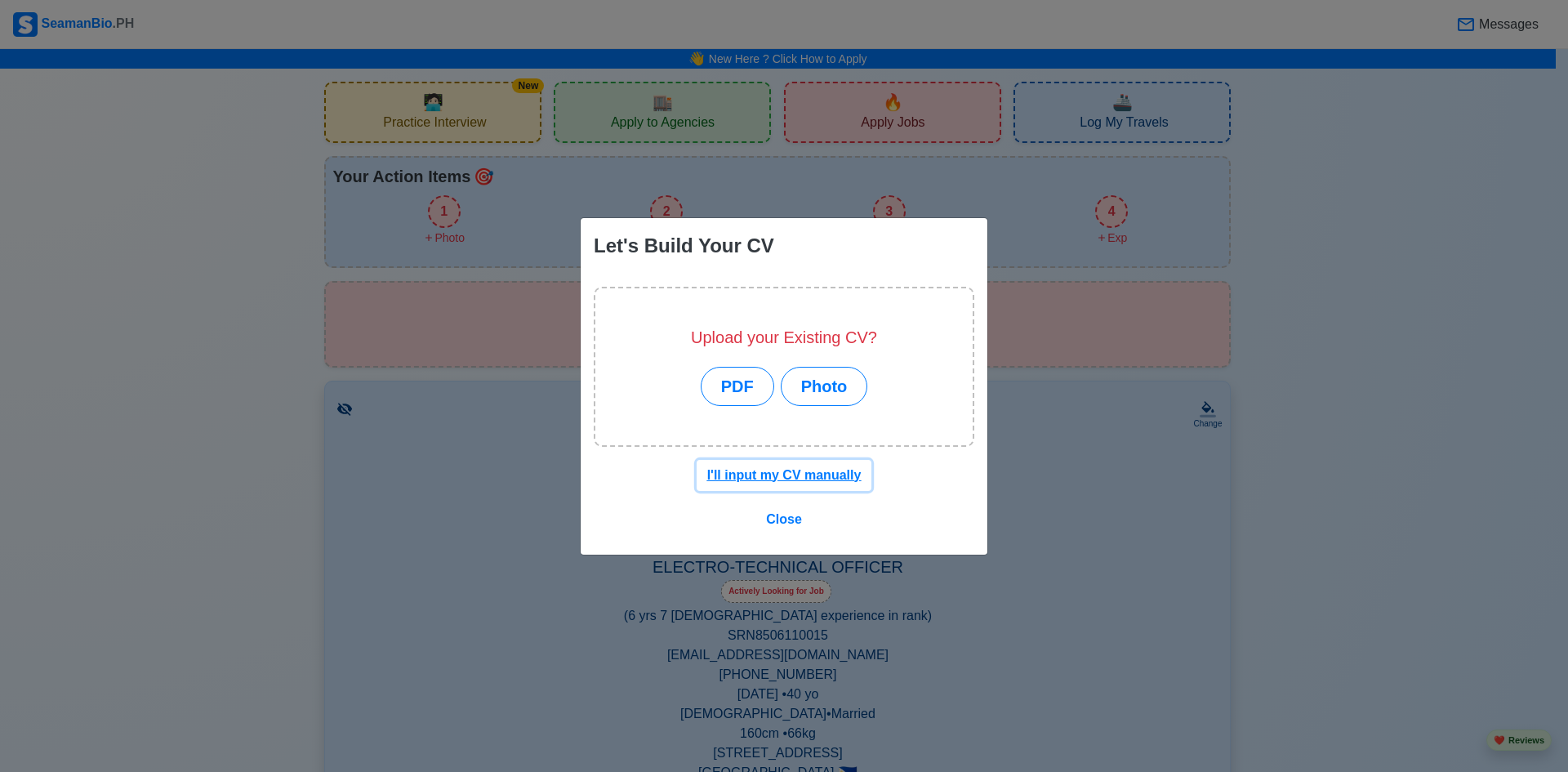
click at [823, 474] on u "I'll input my CV manually" at bounding box center [784, 475] width 154 height 13
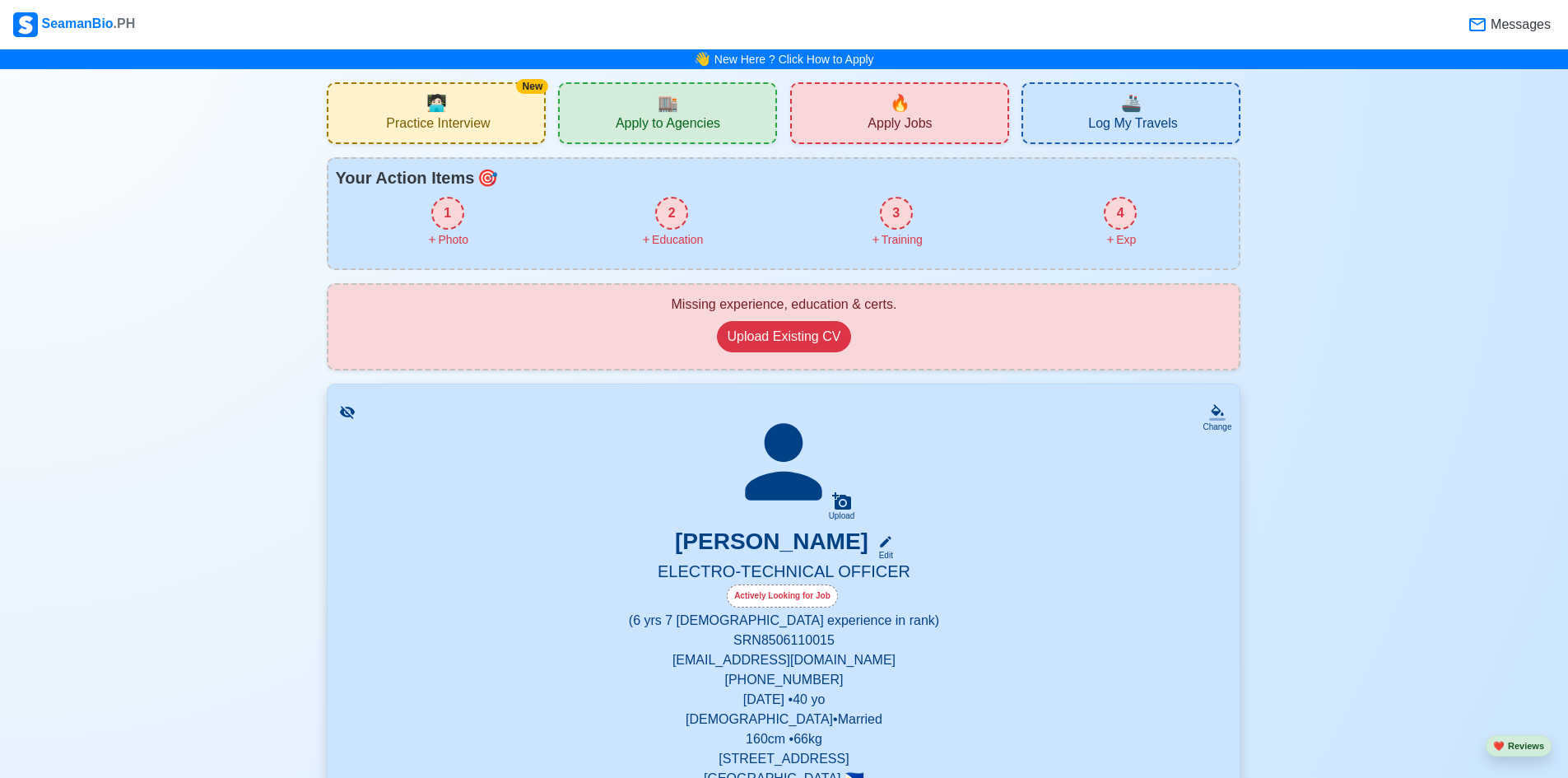
click at [450, 213] on div "1" at bounding box center [448, 214] width 33 height 33
